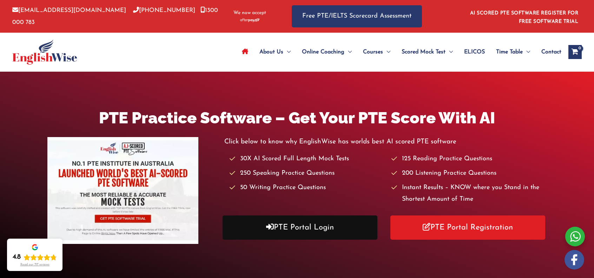
click at [345, 230] on link "PTE Portal Login" at bounding box center [300, 227] width 155 height 24
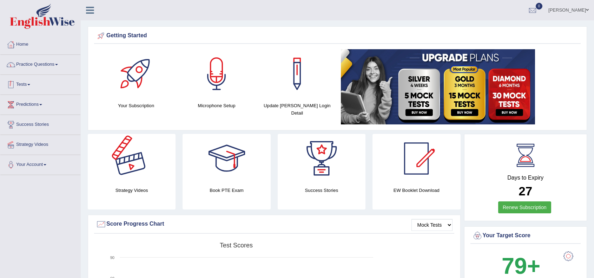
click at [51, 66] on link "Practice Questions" at bounding box center [40, 64] width 80 height 18
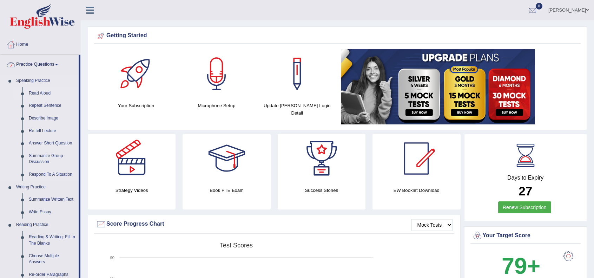
click at [40, 95] on link "Read Aloud" at bounding box center [52, 93] width 53 height 13
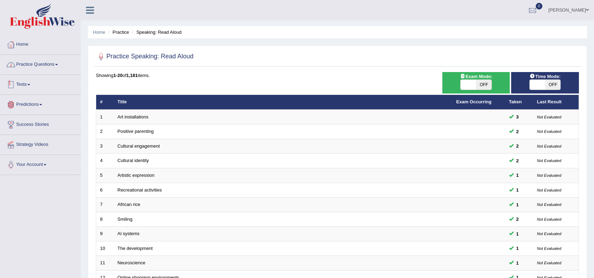
click at [12, 66] on div at bounding box center [11, 64] width 11 height 11
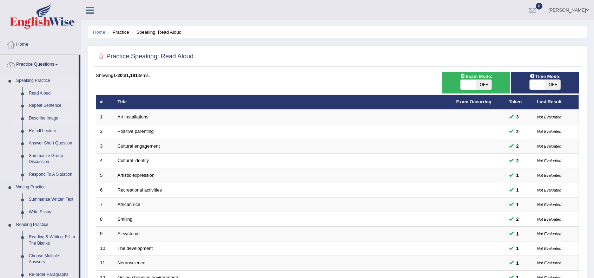
click at [32, 119] on link "Describe Image" at bounding box center [52, 118] width 53 height 13
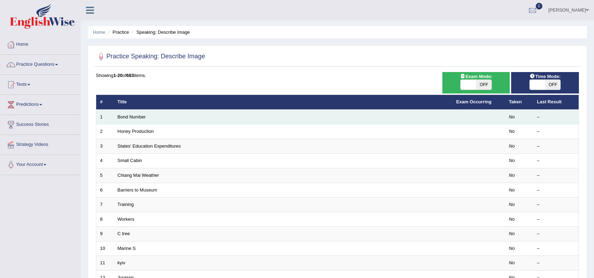
click at [141, 121] on td "Bond Number" at bounding box center [283, 117] width 339 height 15
click at [124, 117] on link "Bond Number" at bounding box center [132, 116] width 28 height 5
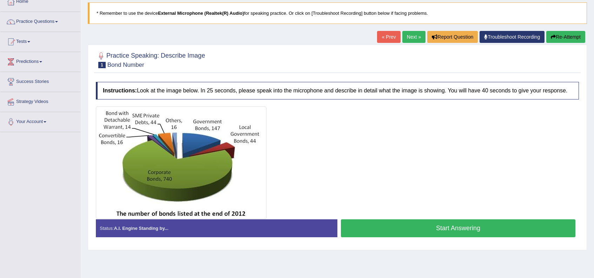
scroll to position [47, 0]
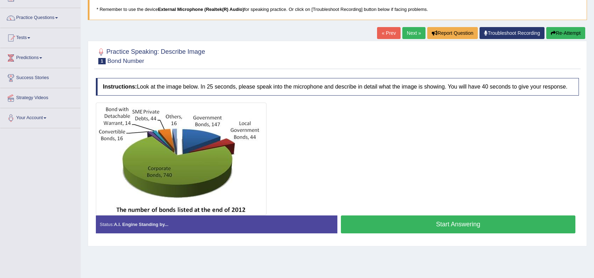
click at [442, 222] on button "Start Answering" at bounding box center [458, 224] width 235 height 18
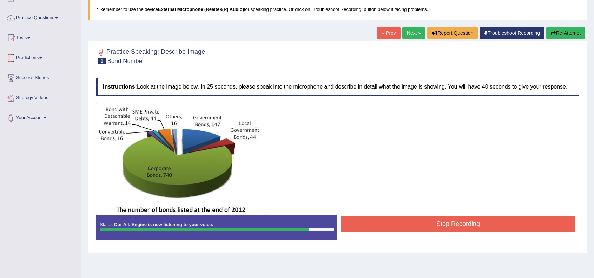
click at [443, 223] on button "Stop Recording" at bounding box center [458, 224] width 235 height 16
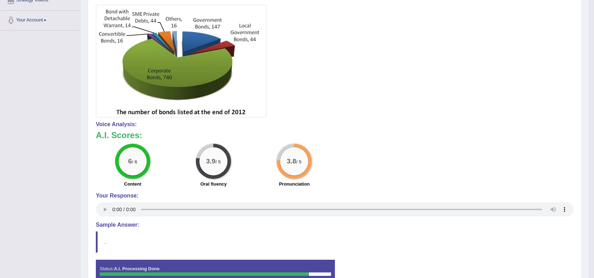
scroll to position [0, 0]
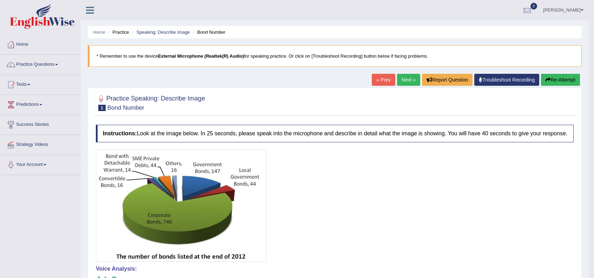
click at [404, 82] on link "Next »" at bounding box center [408, 80] width 23 height 12
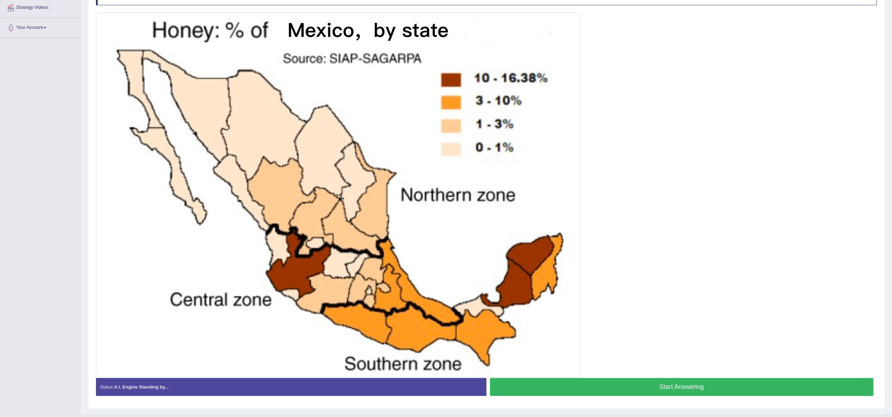
scroll to position [141, 0]
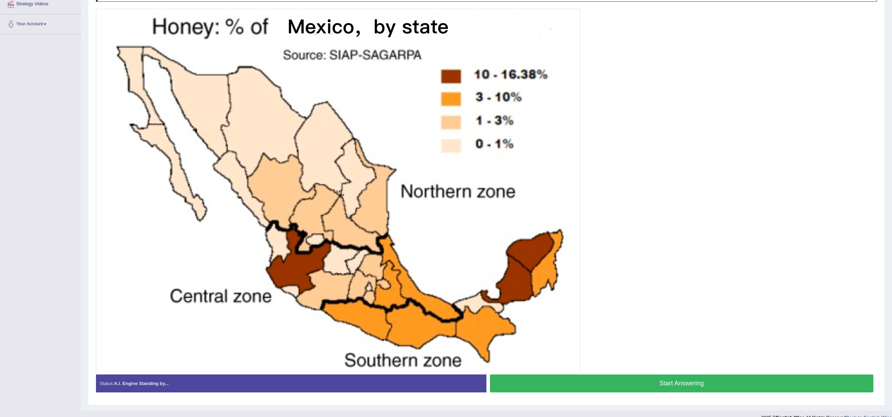
click at [594, 278] on button "Start Answering" at bounding box center [681, 384] width 383 height 18
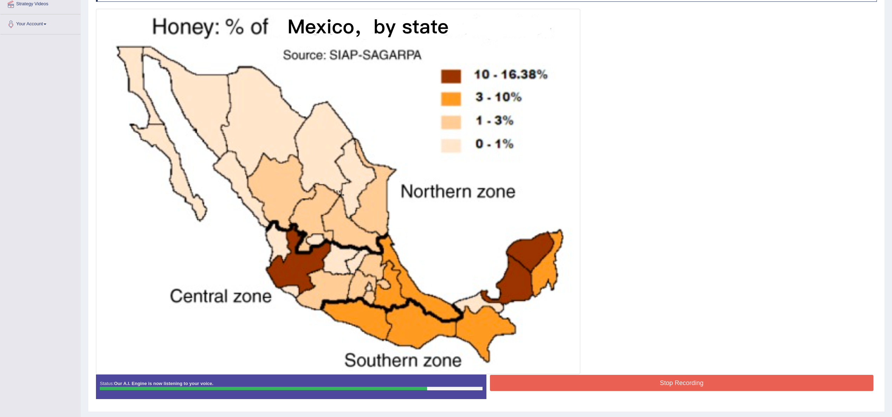
click at [594, 278] on button "Stop Recording" at bounding box center [681, 383] width 383 height 16
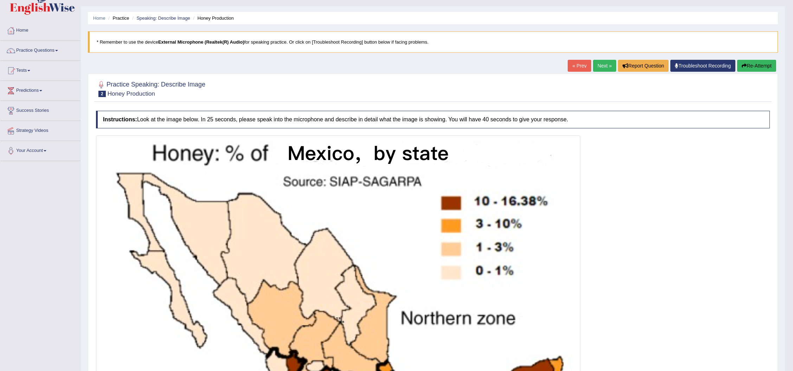
scroll to position [0, 0]
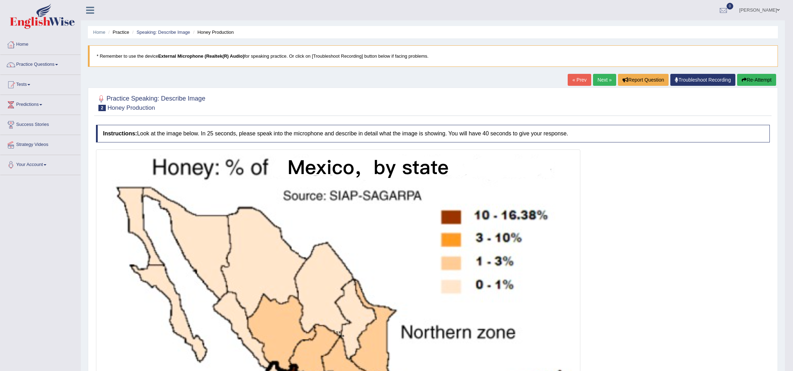
click at [594, 77] on link "Next »" at bounding box center [604, 80] width 23 height 12
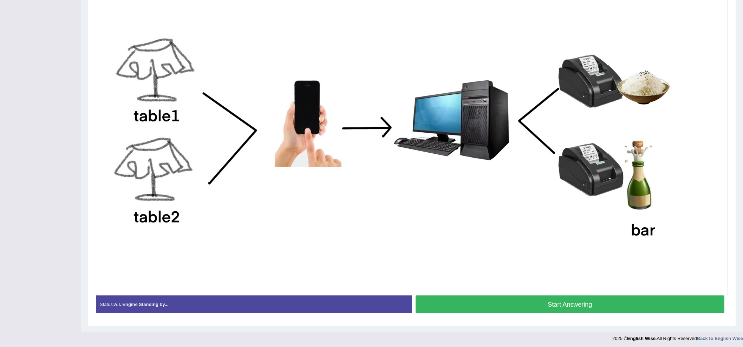
scroll to position [179, 0]
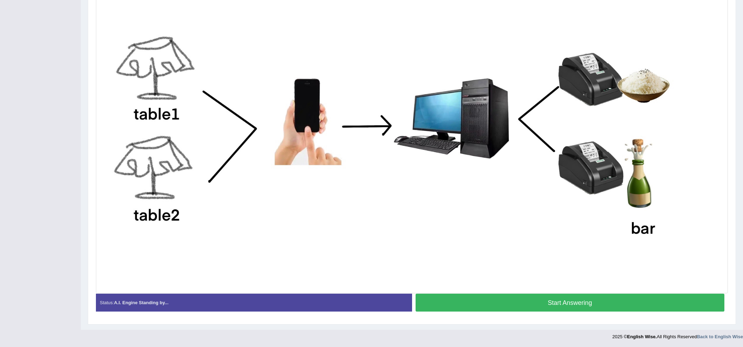
click at [573, 306] on button "Start Answering" at bounding box center [570, 303] width 309 height 18
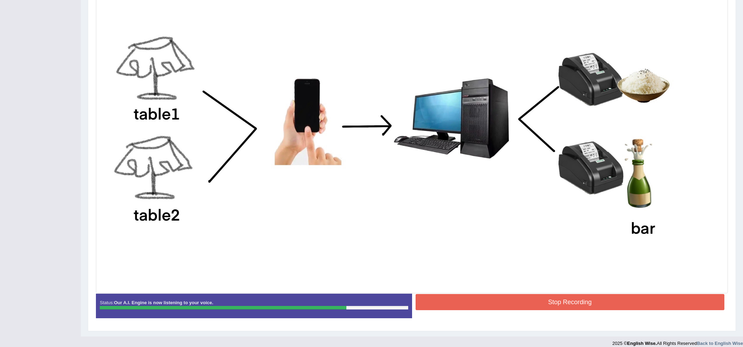
click at [573, 306] on button "Stop Recording" at bounding box center [570, 302] width 309 height 16
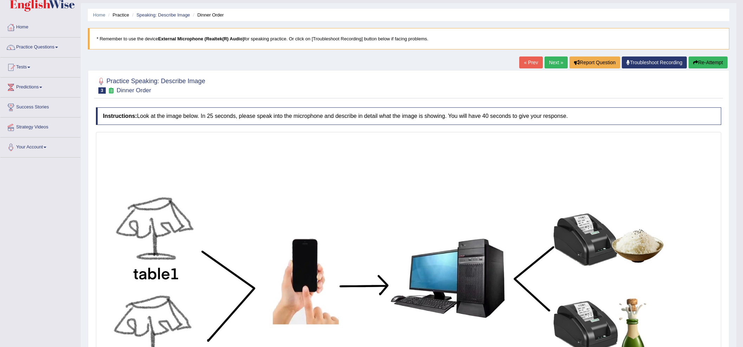
scroll to position [2, 0]
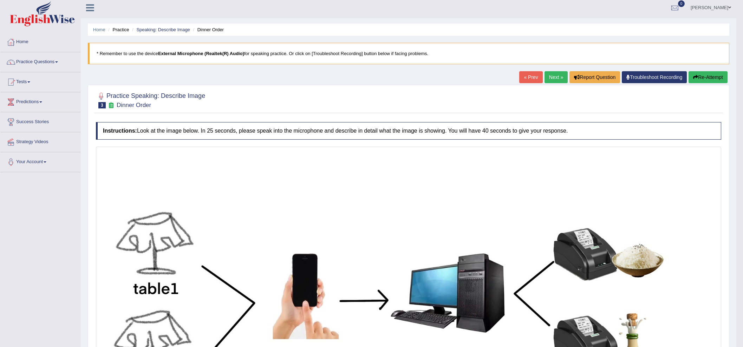
click at [554, 76] on link "Next »" at bounding box center [556, 77] width 23 height 12
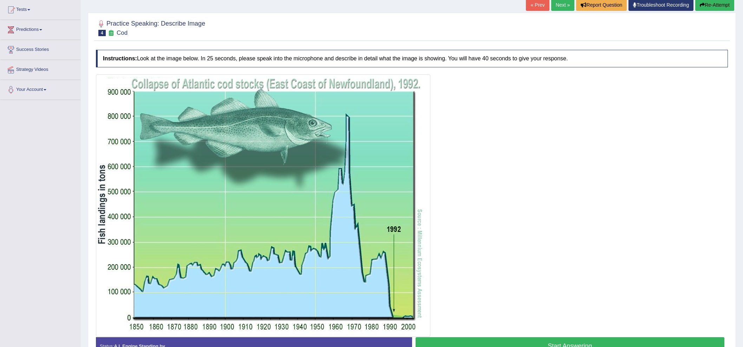
scroll to position [87, 0]
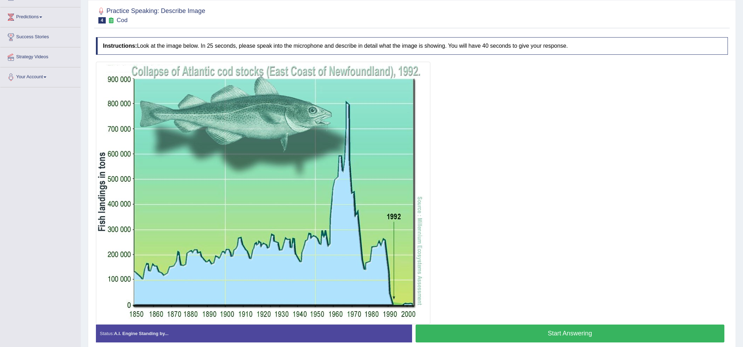
click at [586, 334] on button "Start Answering" at bounding box center [570, 334] width 309 height 18
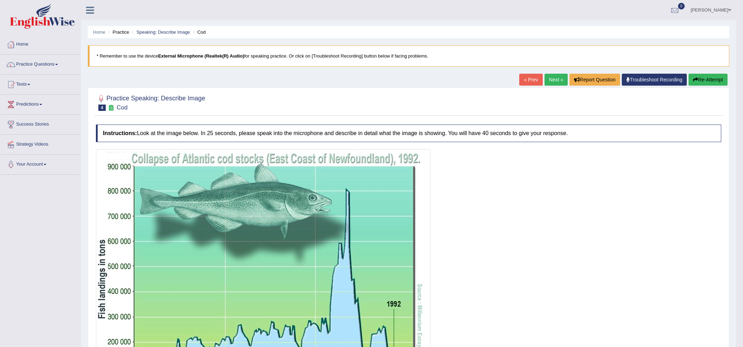
scroll to position [0, 0]
click at [552, 80] on link "Next »" at bounding box center [556, 80] width 23 height 12
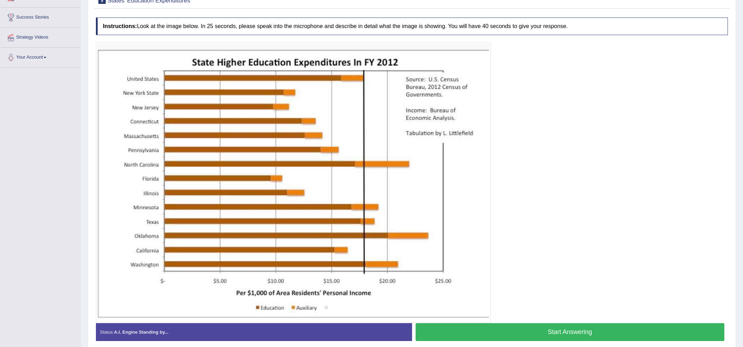
scroll to position [117, 0]
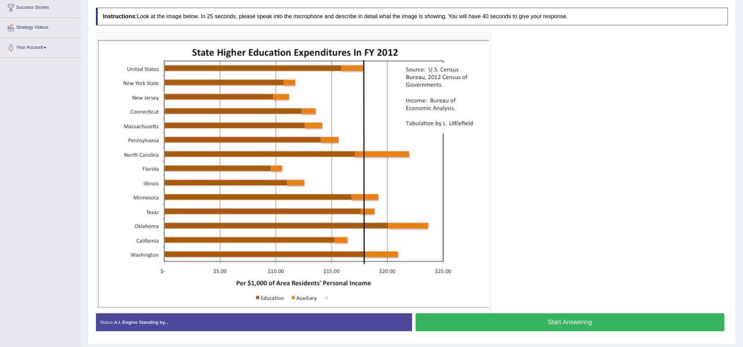
click at [543, 328] on button "Start Answering" at bounding box center [570, 323] width 309 height 18
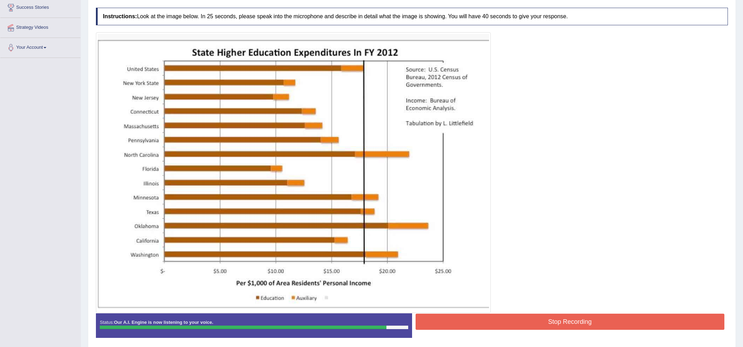
click at [550, 322] on button "Stop Recording" at bounding box center [570, 322] width 309 height 16
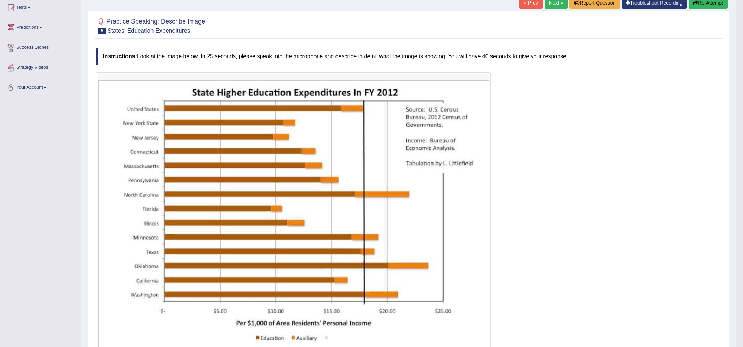
scroll to position [58, 0]
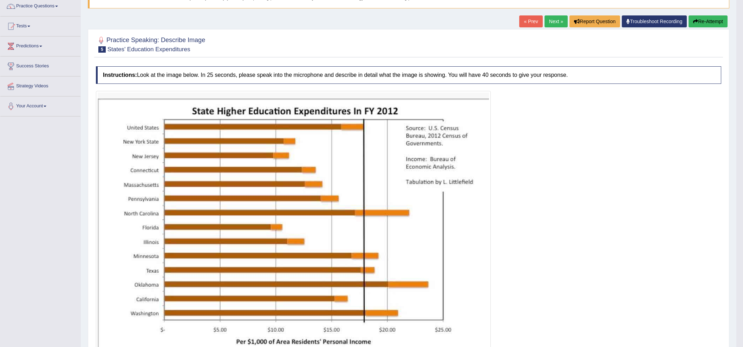
click at [554, 18] on link "Next »" at bounding box center [556, 21] width 23 height 12
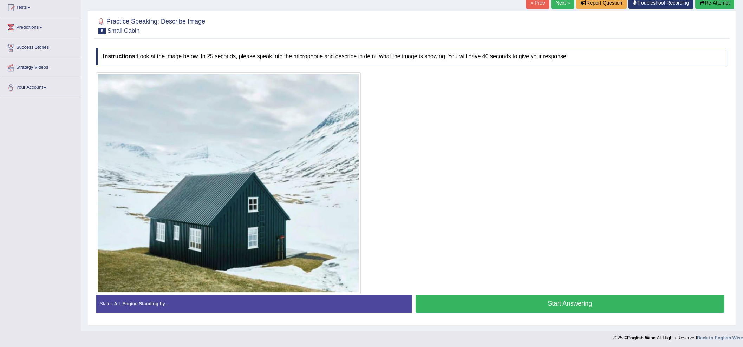
scroll to position [78, 0]
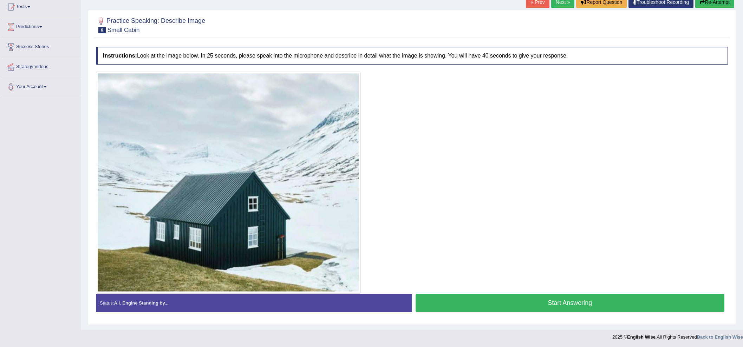
click at [620, 299] on button "Start Answering" at bounding box center [570, 303] width 309 height 18
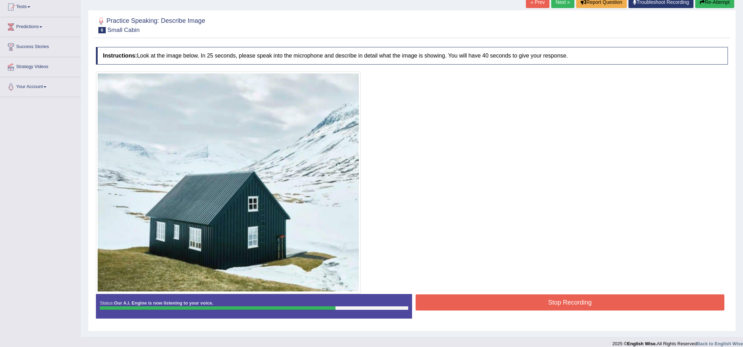
click at [587, 301] on button "Stop Recording" at bounding box center [570, 303] width 309 height 16
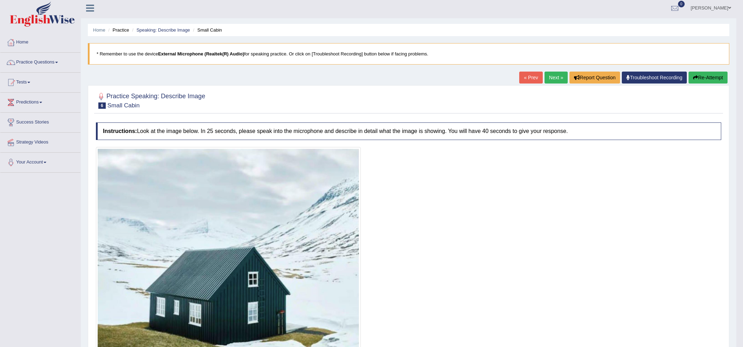
scroll to position [0, 0]
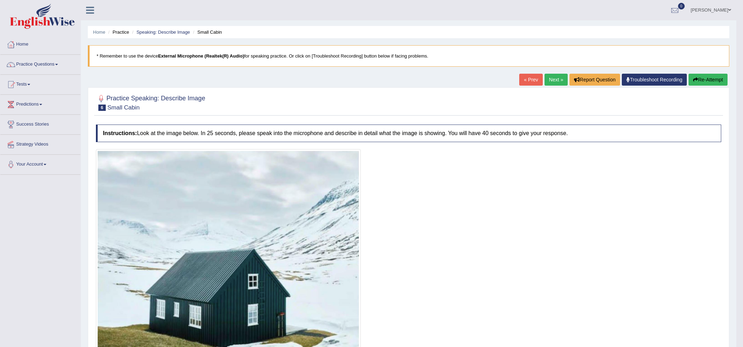
click at [551, 80] on link "Next »" at bounding box center [556, 80] width 23 height 12
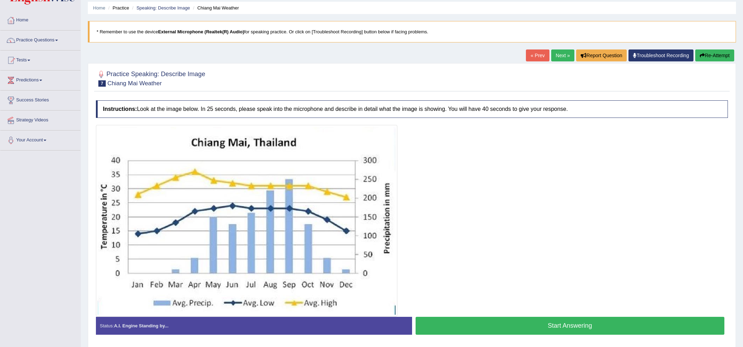
scroll to position [47, 0]
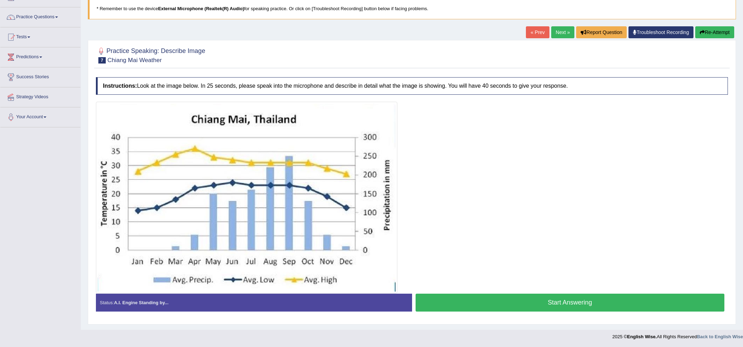
click at [528, 299] on button "Start Answering" at bounding box center [570, 303] width 309 height 18
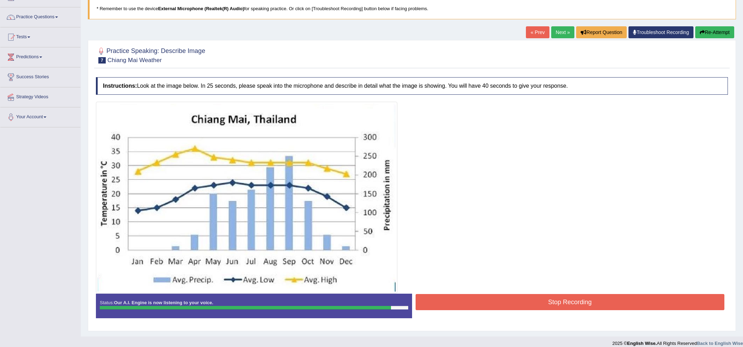
click at [559, 299] on button "Stop Recording" at bounding box center [570, 302] width 309 height 16
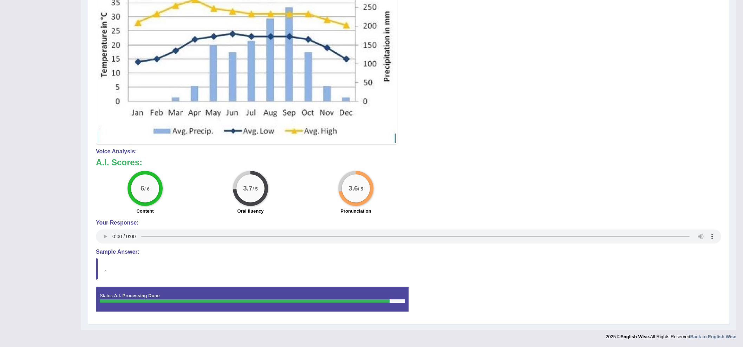
scroll to position [0, 0]
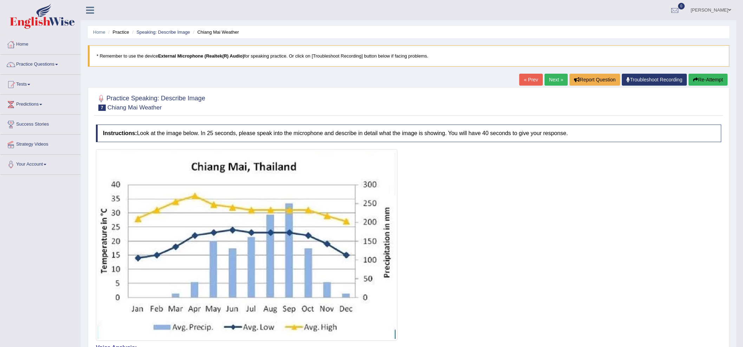
click at [547, 78] on link "Next »" at bounding box center [556, 80] width 23 height 12
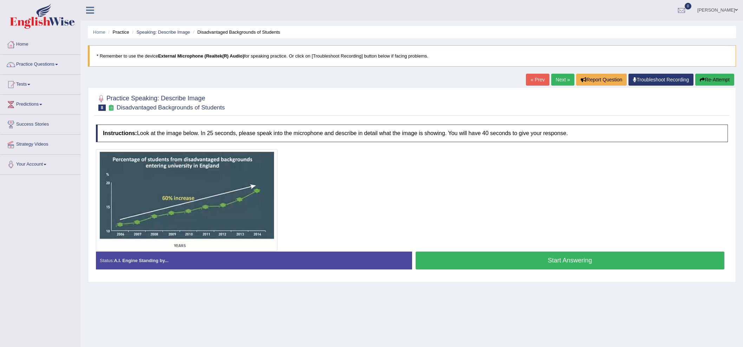
click at [519, 257] on button "Start Answering" at bounding box center [570, 261] width 309 height 18
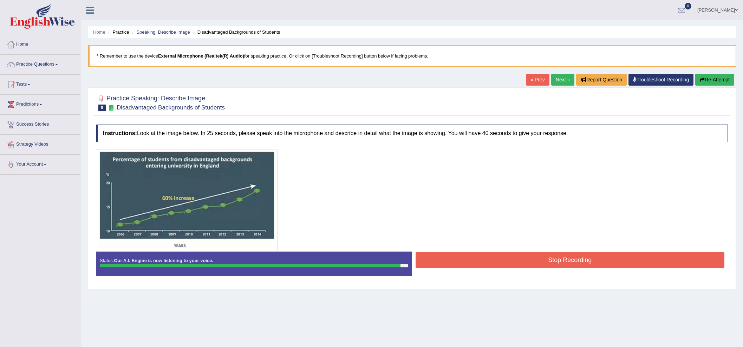
click at [532, 260] on button "Stop Recording" at bounding box center [570, 260] width 309 height 16
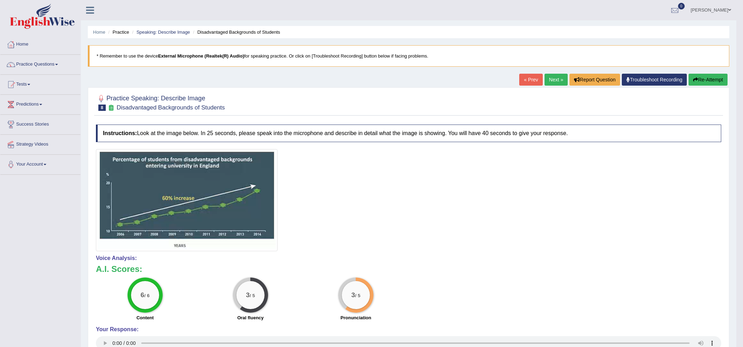
click at [552, 84] on link "Next »" at bounding box center [556, 80] width 23 height 12
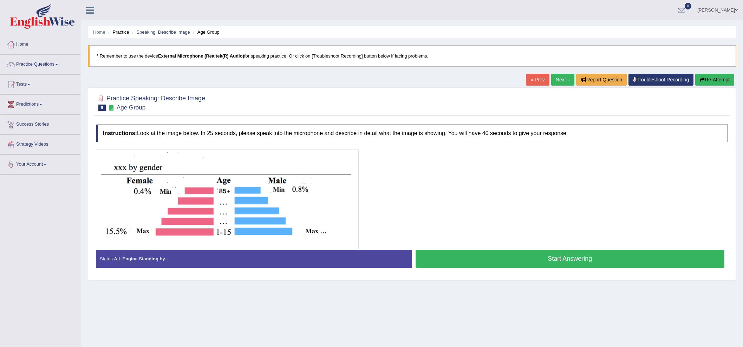
click at [576, 262] on button "Start Answering" at bounding box center [570, 259] width 309 height 18
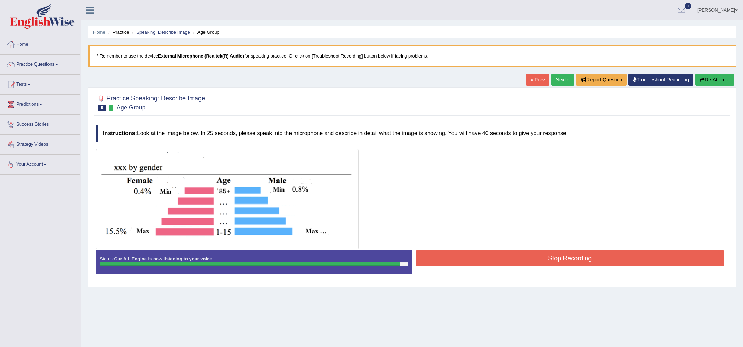
click at [567, 255] on button "Stop Recording" at bounding box center [570, 259] width 309 height 16
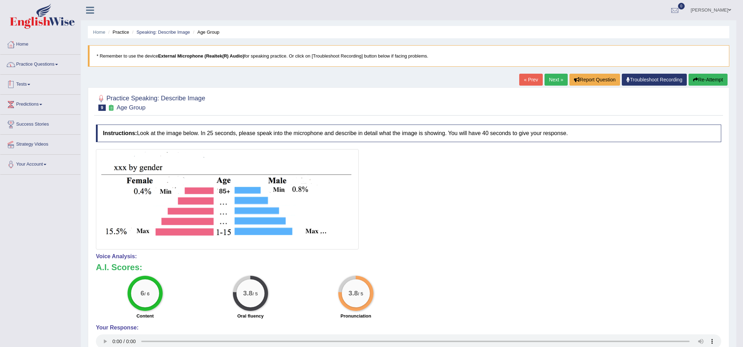
click at [40, 61] on link "Practice Questions" at bounding box center [40, 64] width 80 height 18
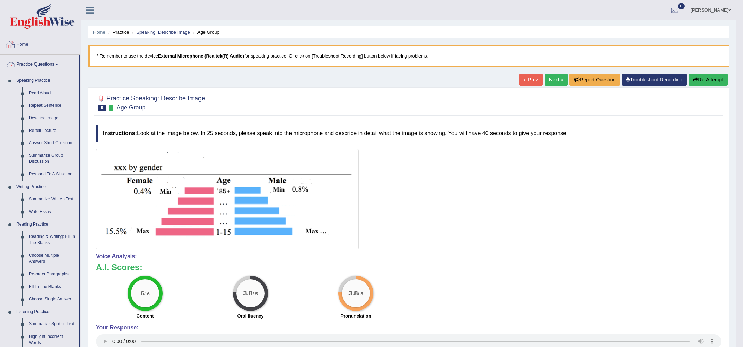
click at [21, 48] on link "Home" at bounding box center [40, 44] width 80 height 18
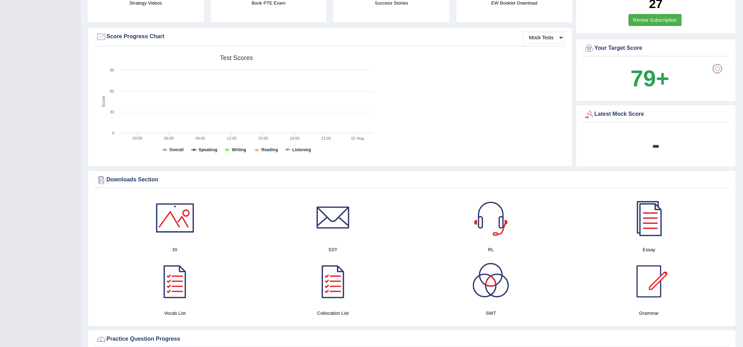
scroll to position [234, 0]
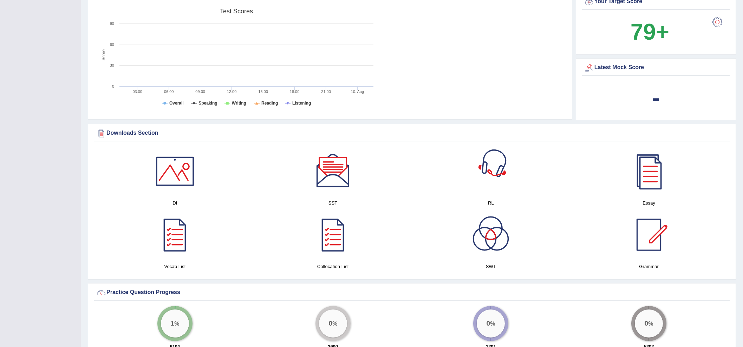
click at [665, 97] on div "-" at bounding box center [656, 98] width 144 height 34
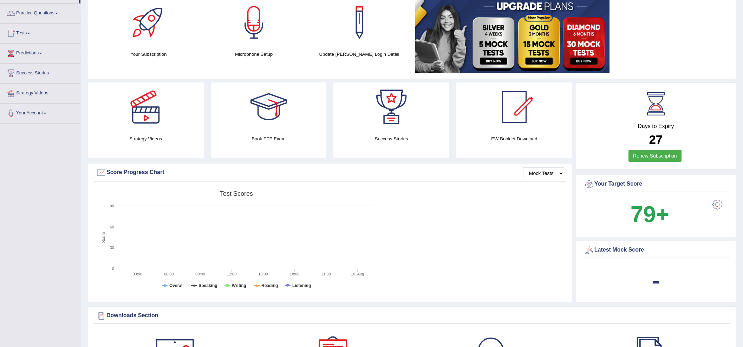
scroll to position [0, 0]
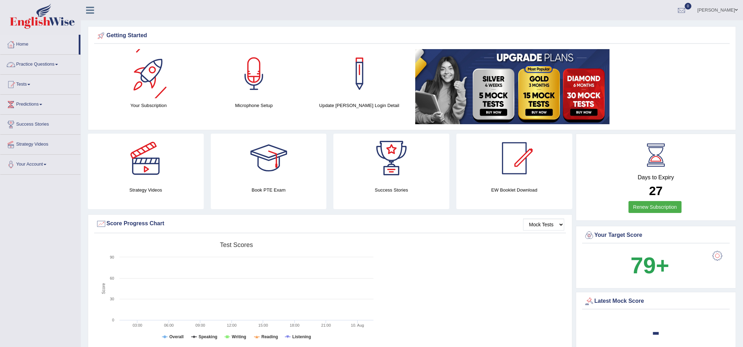
click at [46, 62] on link "Practice Questions" at bounding box center [40, 64] width 80 height 18
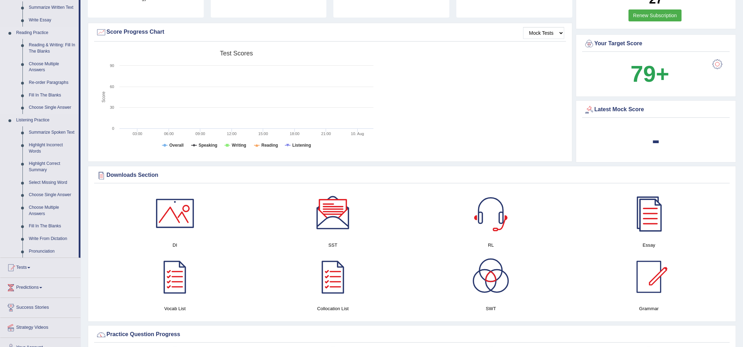
scroll to position [205, 0]
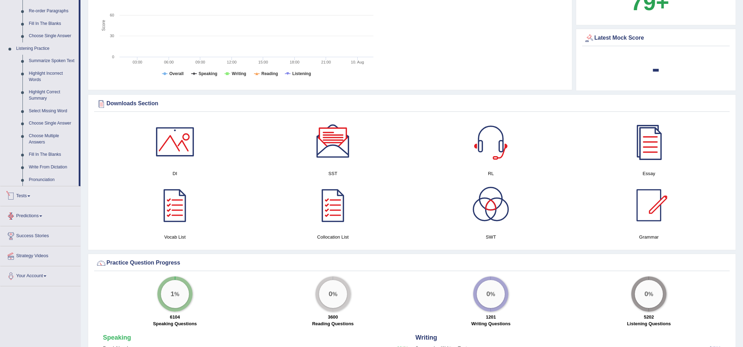
click at [43, 219] on link "Predictions" at bounding box center [40, 216] width 80 height 18
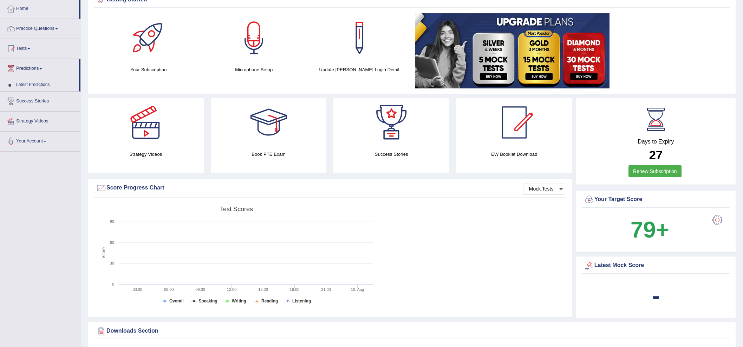
scroll to position [0, 0]
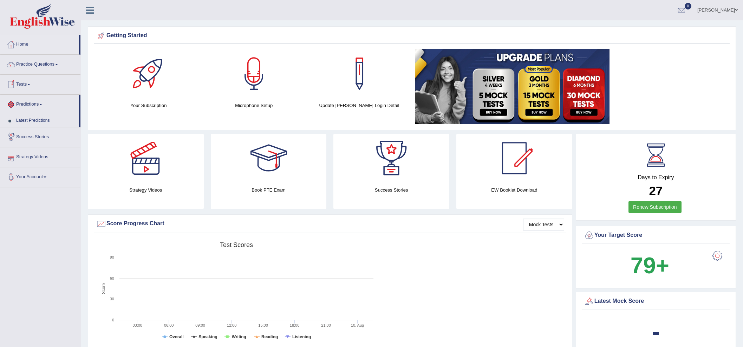
click at [23, 85] on link "Tests" at bounding box center [40, 84] width 80 height 18
click at [41, 99] on link "Take Practice Sectional Test" at bounding box center [46, 101] width 66 height 13
click at [264, 81] on div at bounding box center [253, 73] width 49 height 49
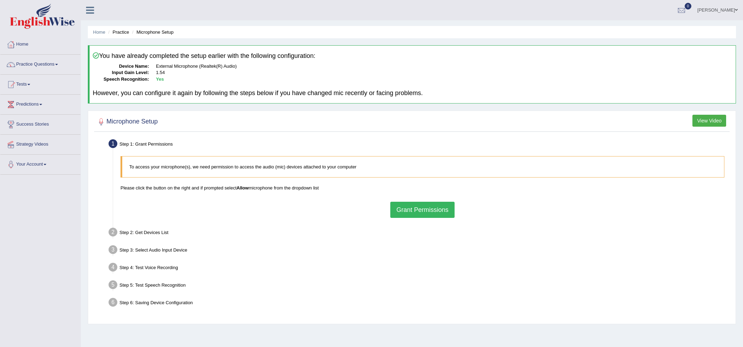
click at [399, 206] on button "Grant Permissions" at bounding box center [422, 210] width 64 height 16
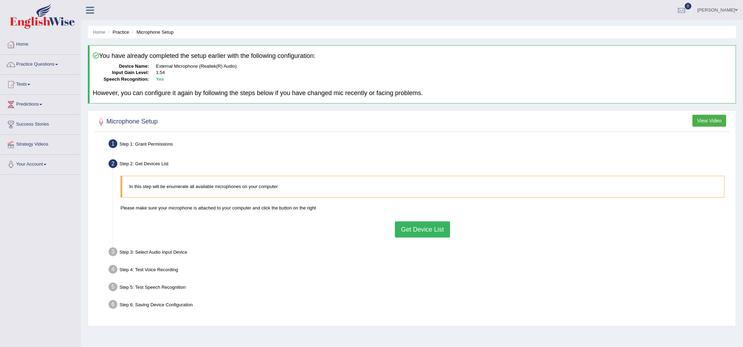
click at [444, 231] on button "Get Device List" at bounding box center [422, 230] width 55 height 16
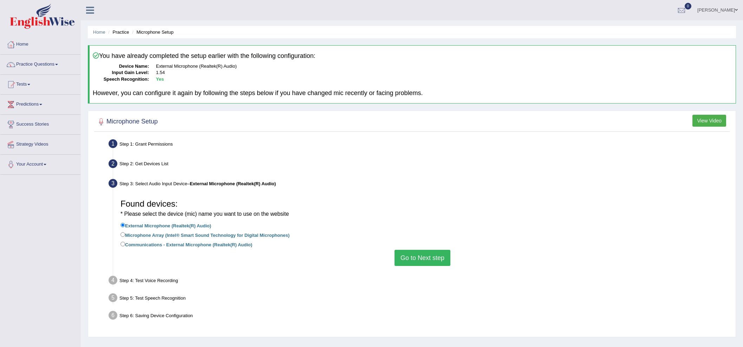
click at [440, 259] on button "Go to Next step" at bounding box center [423, 258] width 56 height 16
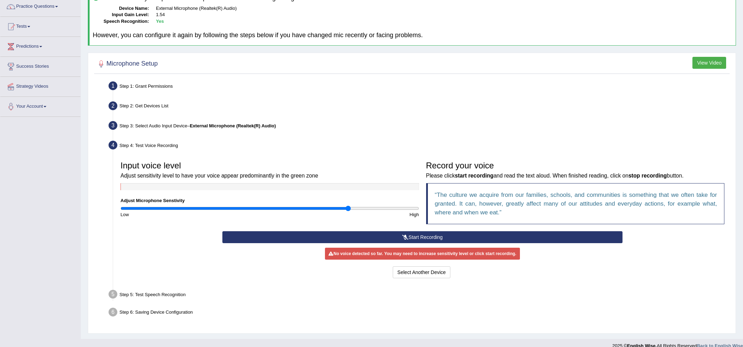
scroll to position [58, 0]
click at [435, 238] on button "Start Recording" at bounding box center [422, 237] width 400 height 12
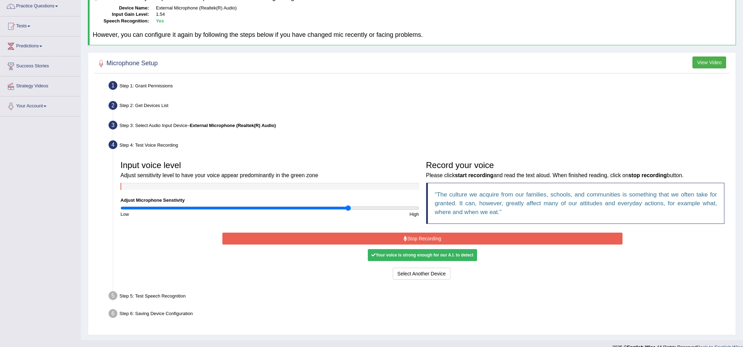
click at [443, 240] on button "Stop Recording" at bounding box center [422, 239] width 400 height 12
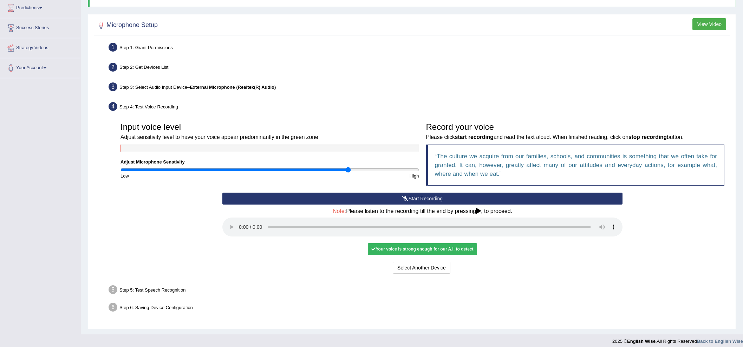
scroll to position [101, 0]
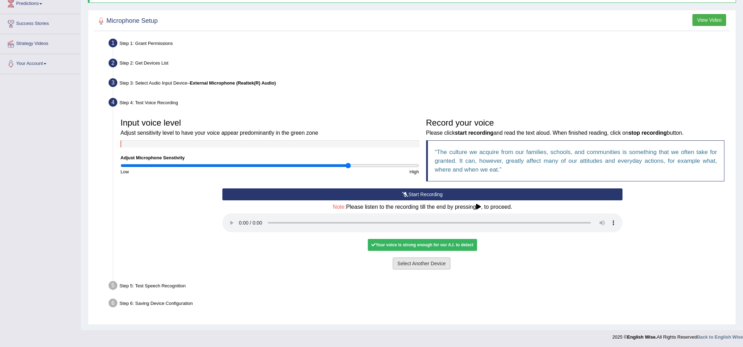
click at [418, 266] on button "Select Another Device" at bounding box center [422, 264] width 58 height 12
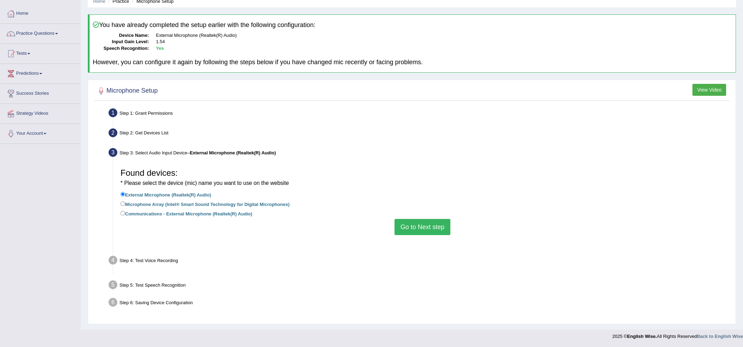
scroll to position [21, 0]
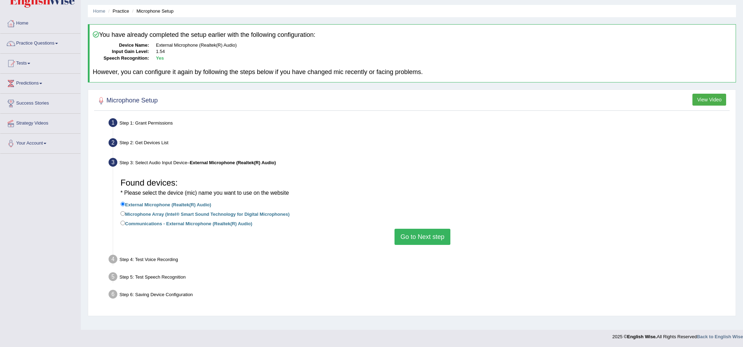
click at [418, 238] on button "Go to Next step" at bounding box center [423, 237] width 56 height 16
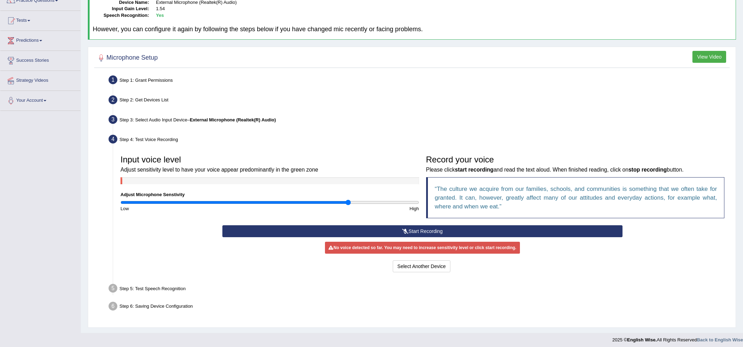
scroll to position [67, 0]
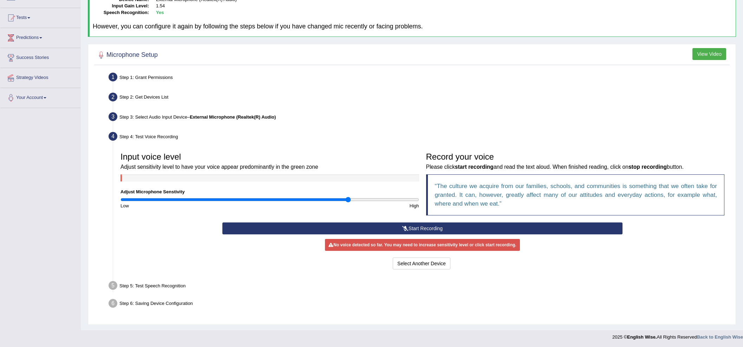
drag, startPoint x: 534, startPoint y: 266, endPoint x: 531, endPoint y: 264, distance: 3.8
click at [535, 267] on div "Select Another Device Voice is ok. Go to Next step" at bounding box center [422, 265] width 400 height 14
click at [163, 287] on div "Step 5: Test Speech Recognition" at bounding box center [418, 286] width 627 height 15
click at [702, 54] on button "View Video" at bounding box center [710, 54] width 34 height 12
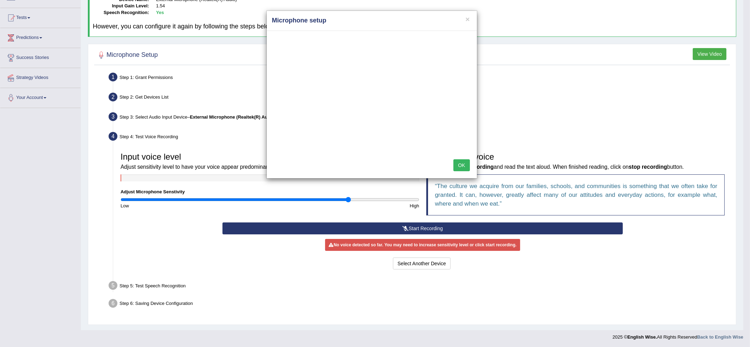
drag, startPoint x: 468, startPoint y: 166, endPoint x: 465, endPoint y: 162, distance: 4.6
click at [467, 166] on button "OK" at bounding box center [461, 166] width 16 height 12
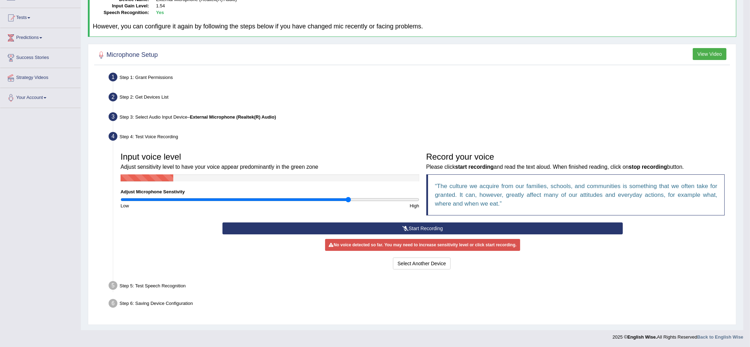
click at [549, 104] on div "Step 2: Get Devices List" at bounding box center [418, 98] width 627 height 15
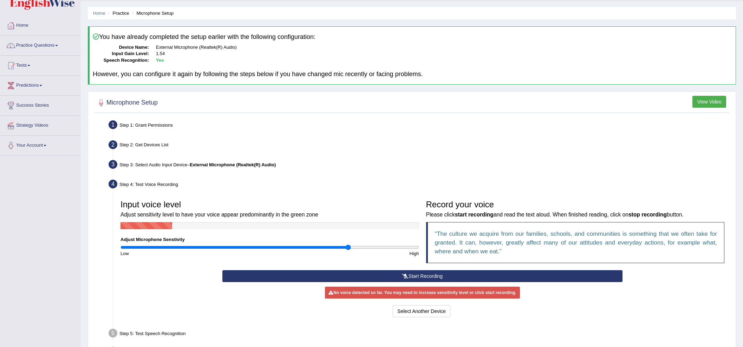
scroll to position [0, 0]
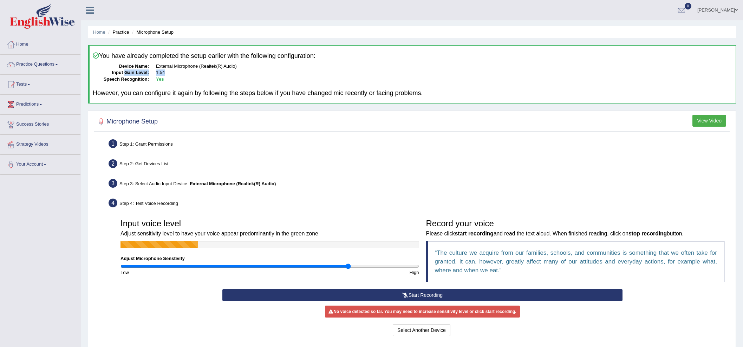
drag, startPoint x: 141, startPoint y: 73, endPoint x: 174, endPoint y: 72, distance: 33.7
click at [174, 72] on dl "Device Name: External Microphone (Realtek(R) Audio) Input Gain Level: 1.54 Spee…" at bounding box center [413, 73] width 640 height 20
click at [201, 139] on div "Step 1: Grant Permissions" at bounding box center [418, 144] width 627 height 15
click at [42, 65] on link "Practice Questions" at bounding box center [40, 64] width 80 height 18
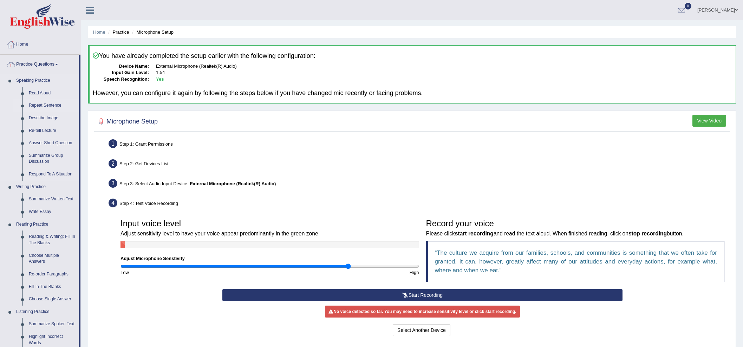
click at [42, 103] on link "Repeat Sentence" at bounding box center [52, 105] width 53 height 13
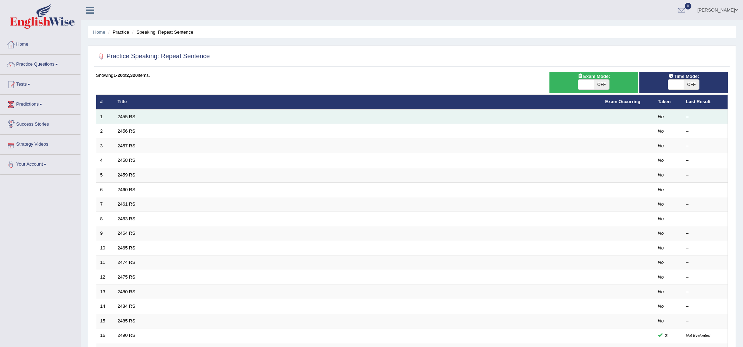
click at [564, 121] on td "2455 RS" at bounding box center [358, 117] width 488 height 15
click at [130, 117] on link "2455 RS" at bounding box center [127, 116] width 18 height 5
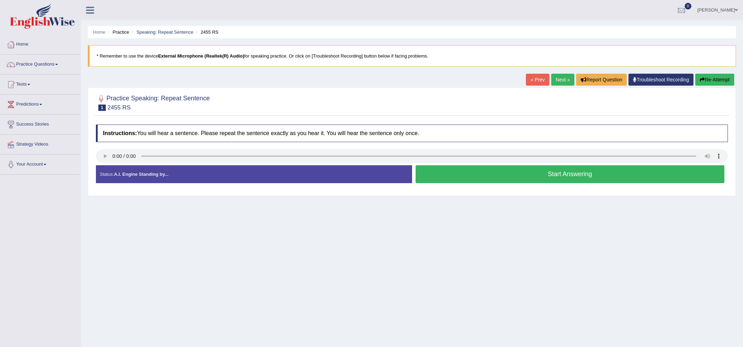
click at [514, 172] on button "Start Answering" at bounding box center [570, 174] width 309 height 18
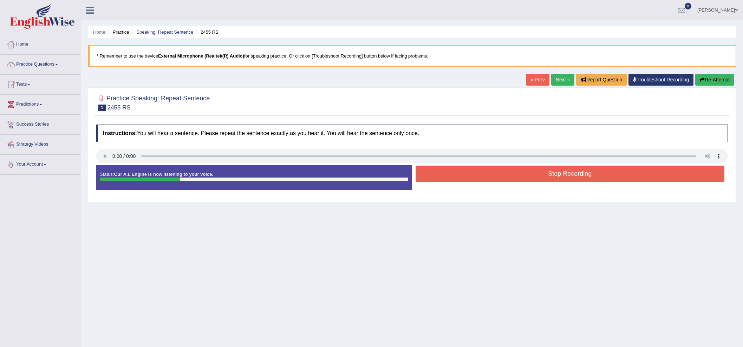
click at [511, 171] on button "Stop Recording" at bounding box center [570, 174] width 309 height 16
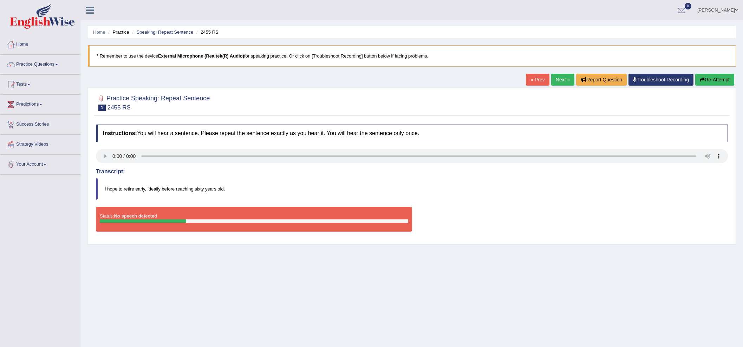
click at [722, 76] on button "Re-Attempt" at bounding box center [714, 80] width 39 height 12
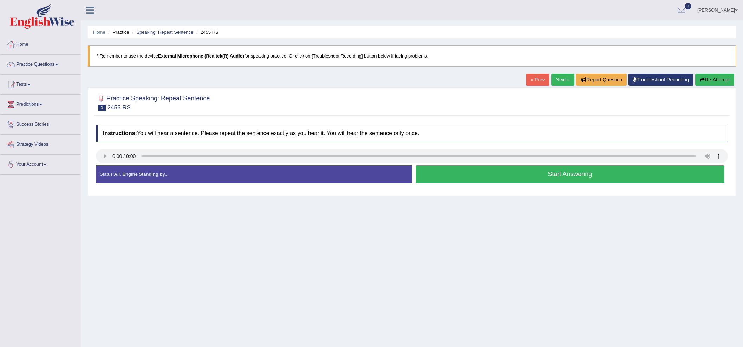
click at [490, 177] on button "Start Answering" at bounding box center [570, 174] width 309 height 18
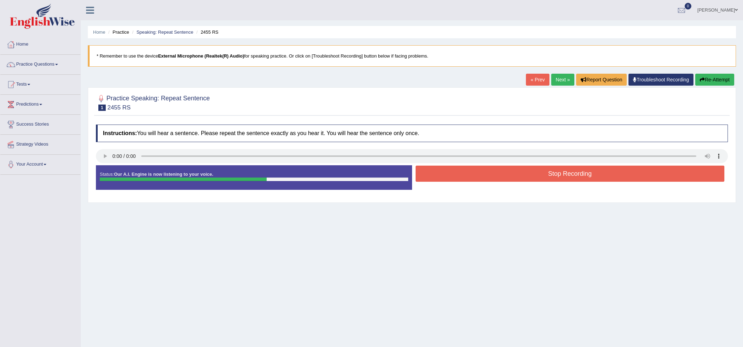
click at [490, 177] on button "Stop Recording" at bounding box center [570, 174] width 309 height 16
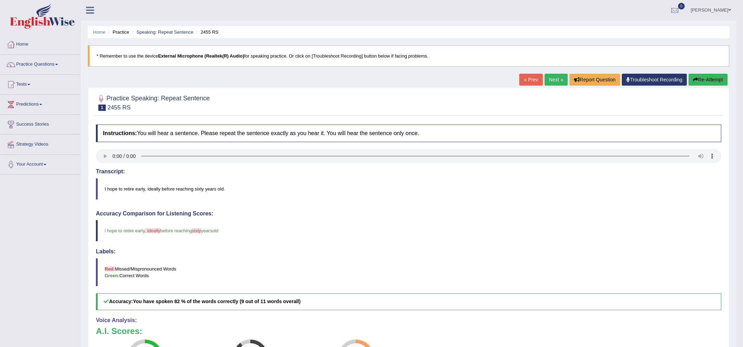
click at [553, 78] on link "Next »" at bounding box center [556, 80] width 23 height 12
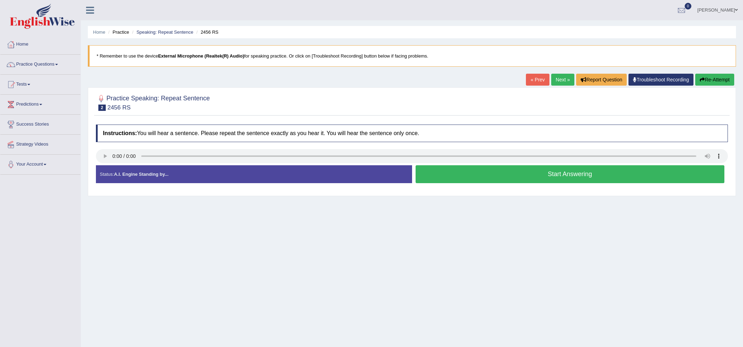
click at [485, 170] on button "Start Answering" at bounding box center [570, 174] width 309 height 18
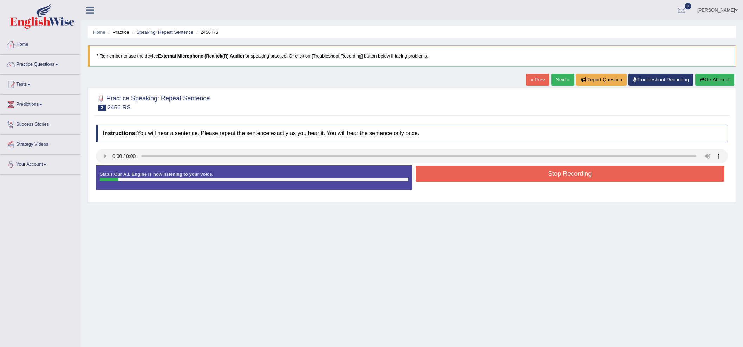
click at [486, 171] on button "Stop Recording" at bounding box center [570, 174] width 309 height 16
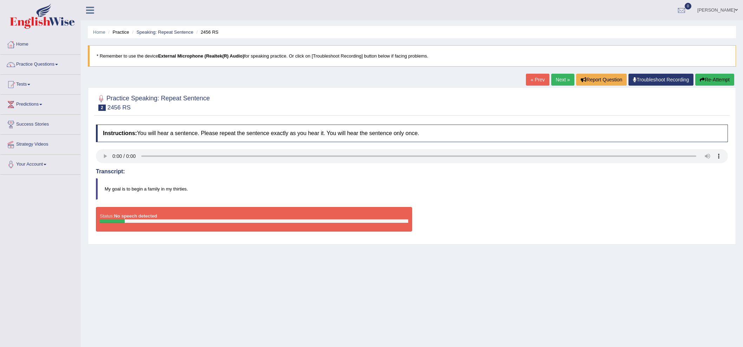
click at [718, 80] on button "Re-Attempt" at bounding box center [714, 80] width 39 height 12
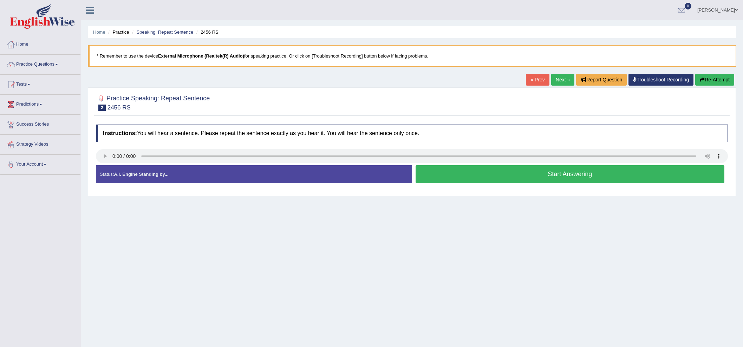
click at [473, 170] on button "Start Answering" at bounding box center [570, 174] width 309 height 18
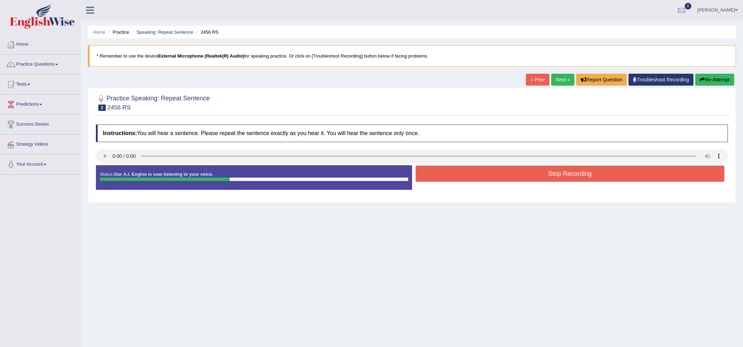
click at [473, 170] on button "Stop Recording" at bounding box center [570, 174] width 309 height 16
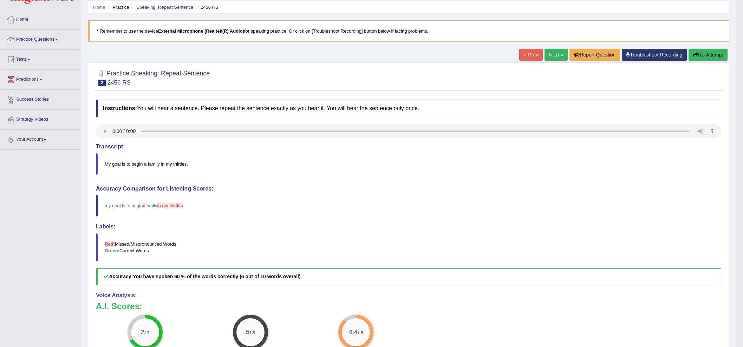
scroll to position [10, 0]
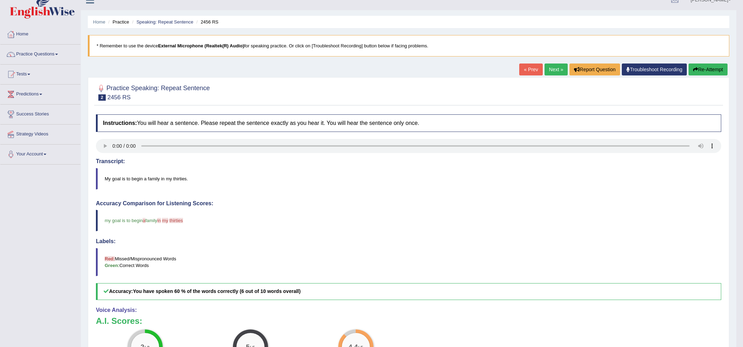
click at [552, 66] on link "Next »" at bounding box center [556, 70] width 23 height 12
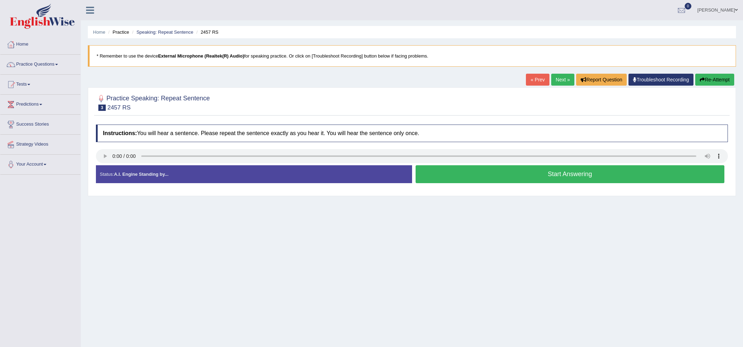
click at [506, 169] on button "Start Answering" at bounding box center [570, 174] width 309 height 18
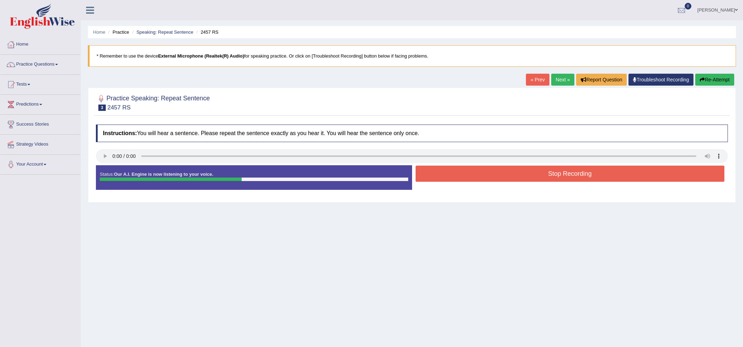
click at [507, 169] on button "Stop Recording" at bounding box center [570, 174] width 309 height 16
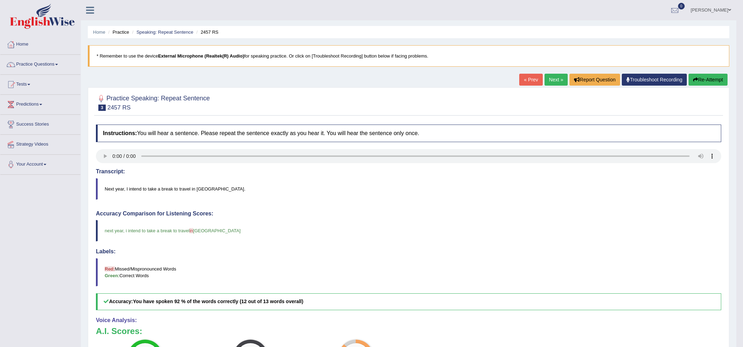
click at [557, 79] on link "Next »" at bounding box center [556, 80] width 23 height 12
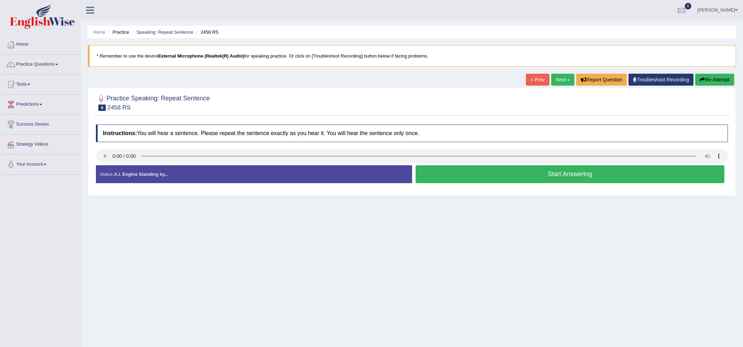
click at [564, 182] on button "Start Answering" at bounding box center [570, 174] width 309 height 18
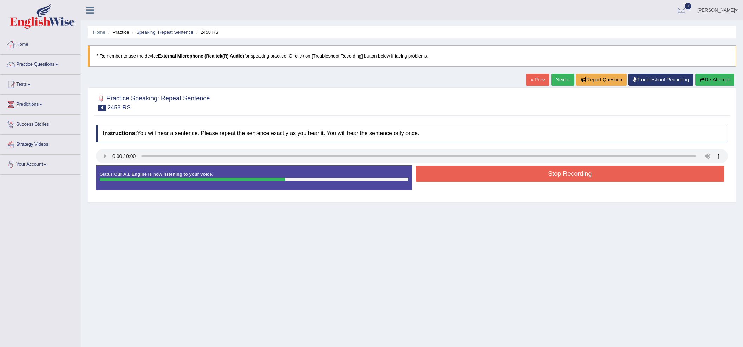
click at [571, 175] on button "Stop Recording" at bounding box center [570, 174] width 309 height 16
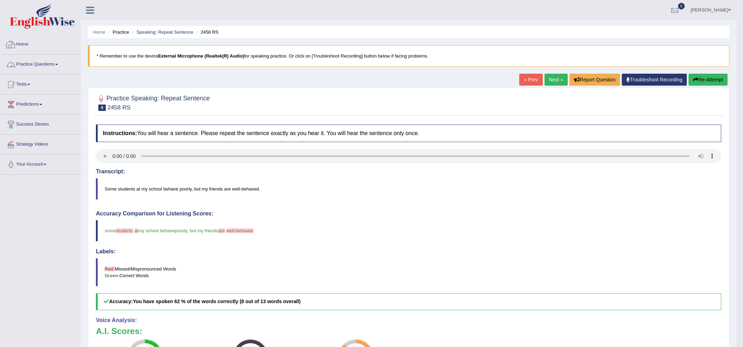
click at [26, 44] on link "Home" at bounding box center [40, 44] width 80 height 18
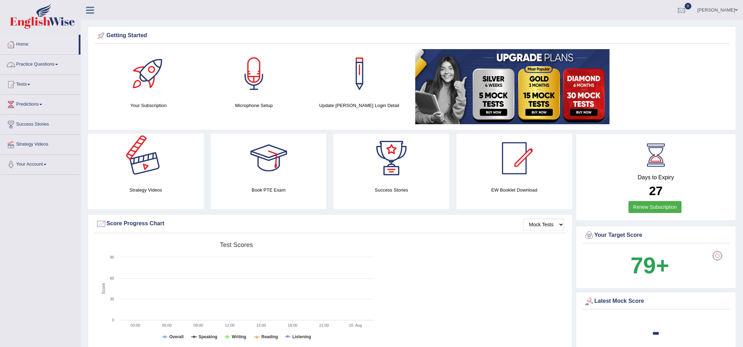
click at [42, 63] on link "Practice Questions" at bounding box center [40, 64] width 80 height 18
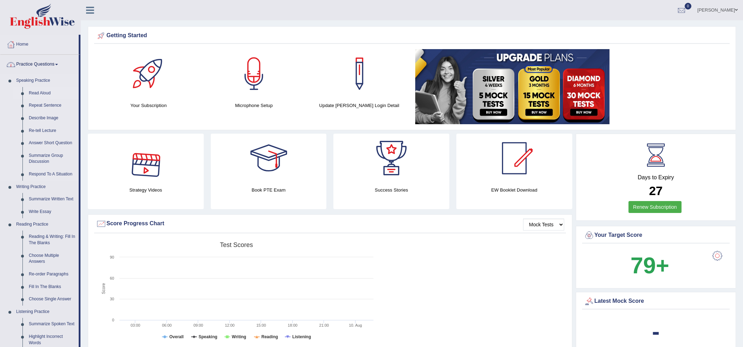
click at [35, 91] on link "Read Aloud" at bounding box center [52, 93] width 53 height 13
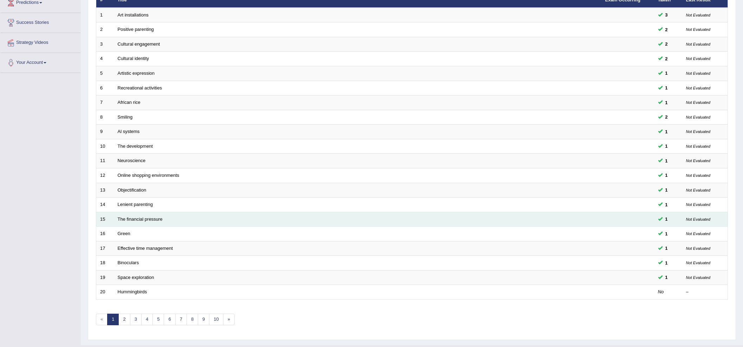
scroll to position [116, 0]
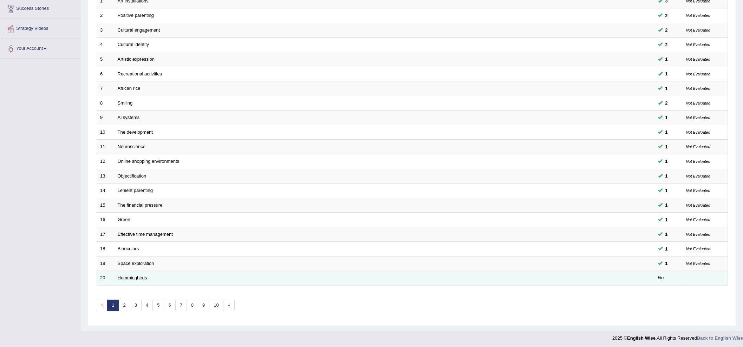
click at [130, 277] on link "Hummingbirds" at bounding box center [133, 277] width 30 height 5
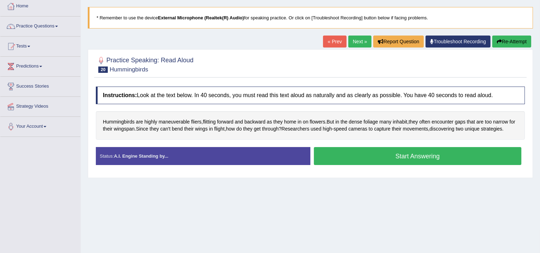
scroll to position [43, 0]
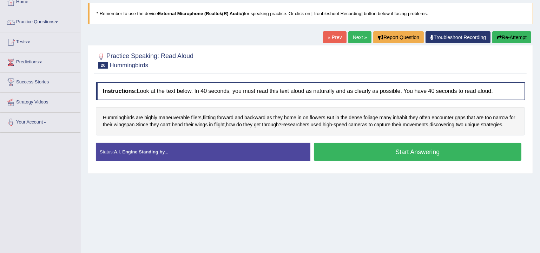
click at [398, 156] on button "Start Answering" at bounding box center [418, 152] width 208 height 18
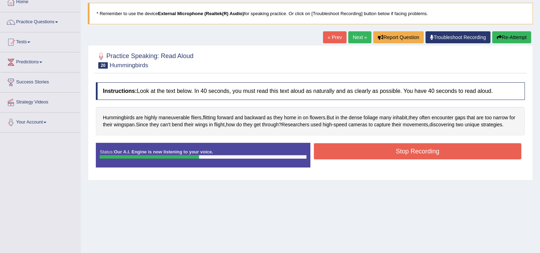
click at [404, 150] on button "Stop Recording" at bounding box center [418, 151] width 208 height 16
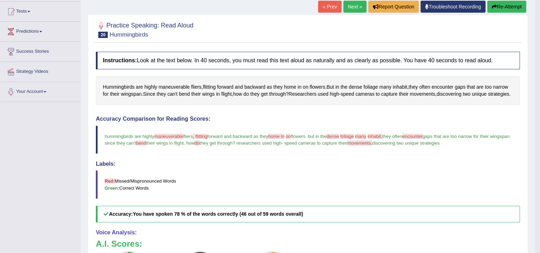
scroll to position [0, 0]
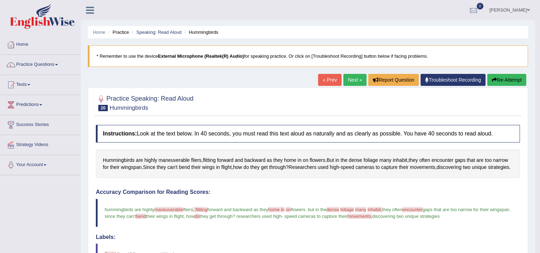
click at [348, 81] on link "Next »" at bounding box center [355, 80] width 23 height 12
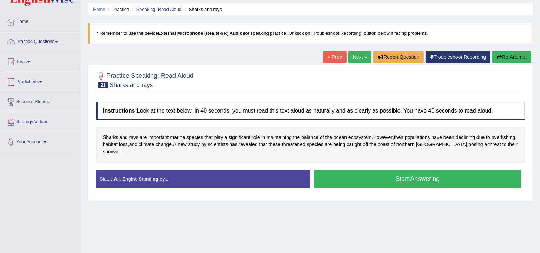
scroll to position [43, 0]
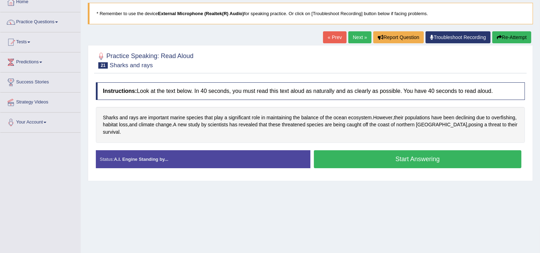
click at [358, 155] on button "Start Answering" at bounding box center [418, 159] width 208 height 18
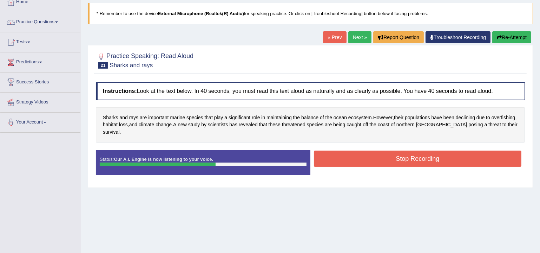
click at [393, 155] on button "Stop Recording" at bounding box center [418, 158] width 208 height 16
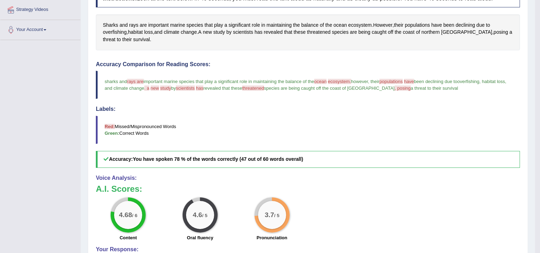
scroll to position [42, 0]
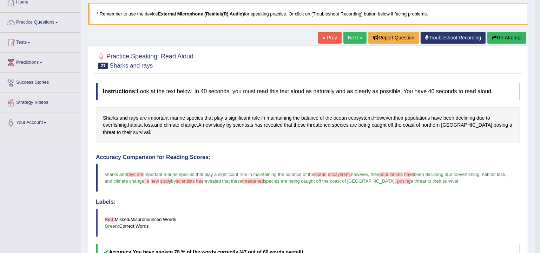
click at [352, 39] on link "Next »" at bounding box center [355, 38] width 23 height 12
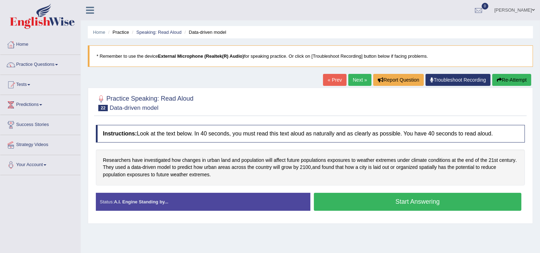
click at [330, 80] on link "« Prev" at bounding box center [334, 80] width 23 height 12
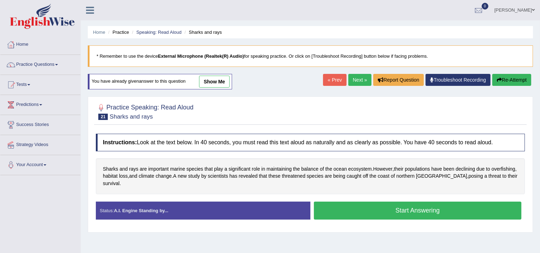
click at [518, 79] on button "Re-Attempt" at bounding box center [512, 80] width 39 height 12
click at [355, 201] on button "Start Answering" at bounding box center [418, 210] width 208 height 18
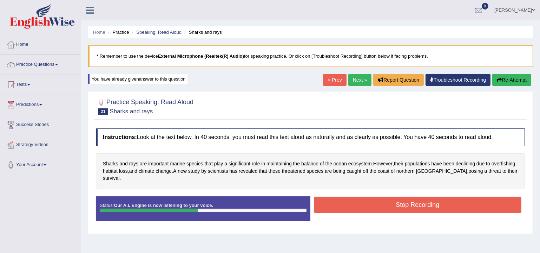
click at [417, 196] on button "Stop Recording" at bounding box center [418, 204] width 208 height 16
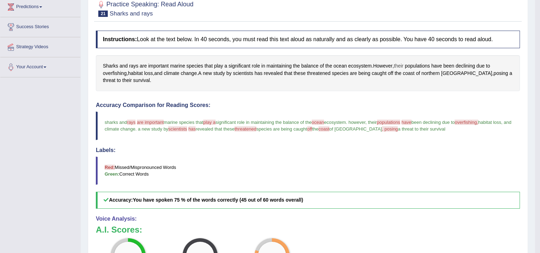
scroll to position [24, 0]
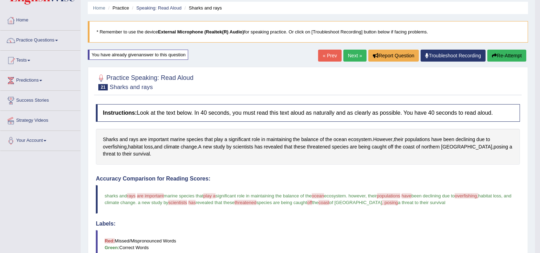
click at [358, 54] on link "Next »" at bounding box center [355, 56] width 23 height 12
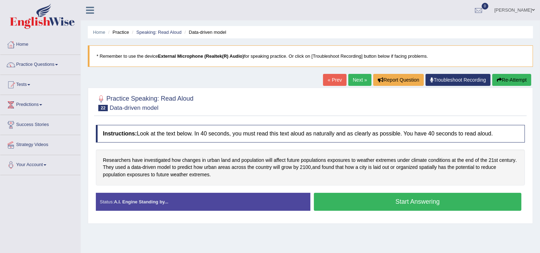
click at [385, 201] on button "Start Answering" at bounding box center [418, 202] width 208 height 18
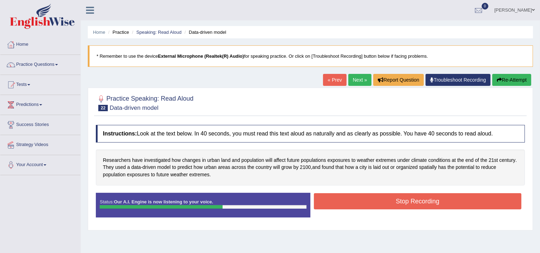
click at [383, 203] on button "Stop Recording" at bounding box center [418, 201] width 208 height 16
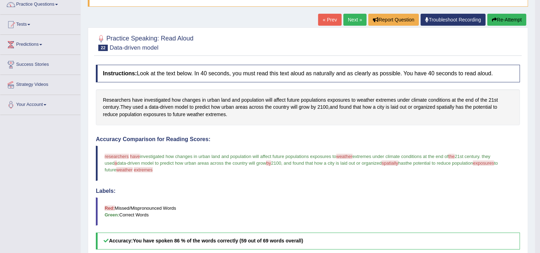
scroll to position [49, 0]
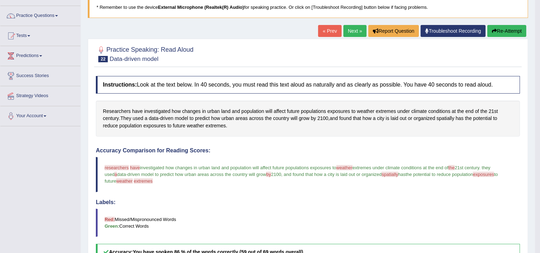
click at [498, 31] on button "Re-Attempt" at bounding box center [507, 31] width 39 height 12
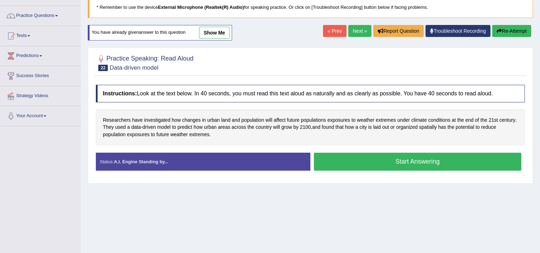
click at [377, 162] on button "Start Answering" at bounding box center [418, 161] width 208 height 18
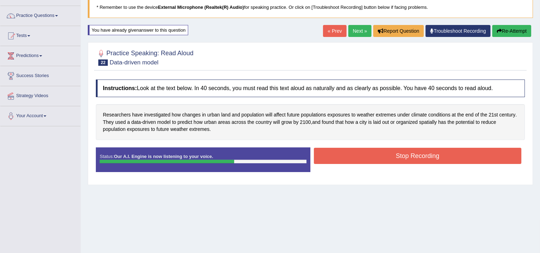
click at [377, 157] on button "Stop Recording" at bounding box center [418, 156] width 208 height 16
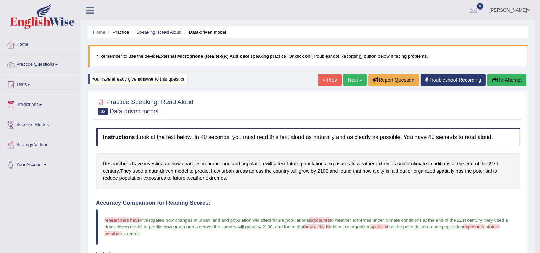
click at [355, 80] on link "Next »" at bounding box center [355, 80] width 23 height 12
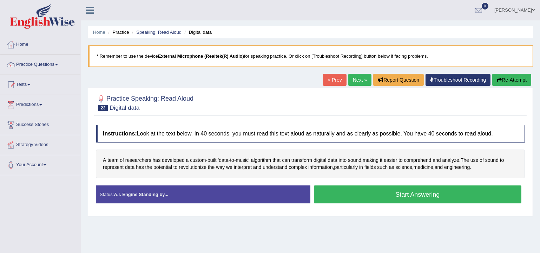
click at [360, 191] on button "Start Answering" at bounding box center [418, 194] width 208 height 18
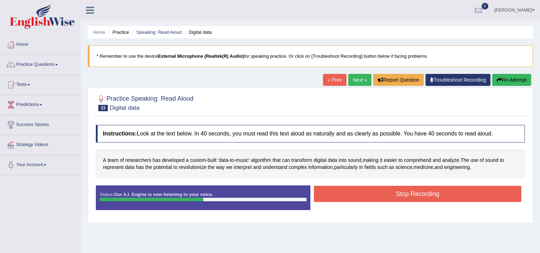
click at [407, 195] on button "Stop Recording" at bounding box center [418, 194] width 208 height 16
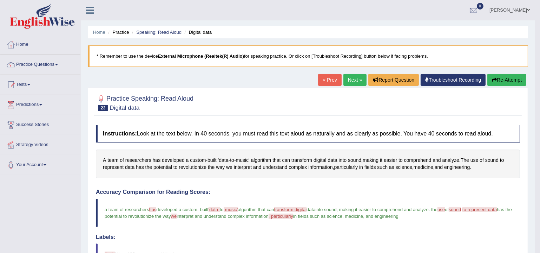
click at [498, 82] on button "Re-Attempt" at bounding box center [507, 80] width 39 height 12
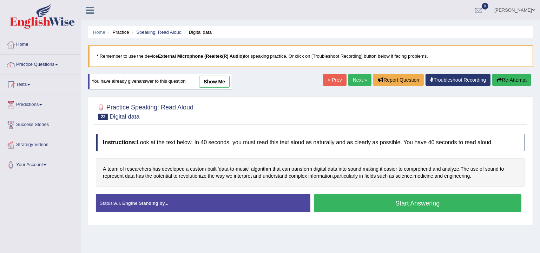
click at [416, 200] on button "Start Answering" at bounding box center [418, 203] width 208 height 18
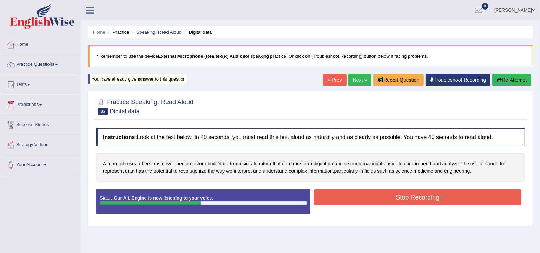
click at [390, 196] on button "Stop Recording" at bounding box center [418, 197] width 208 height 16
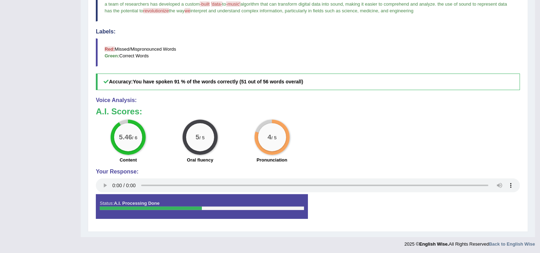
scroll to position [60, 0]
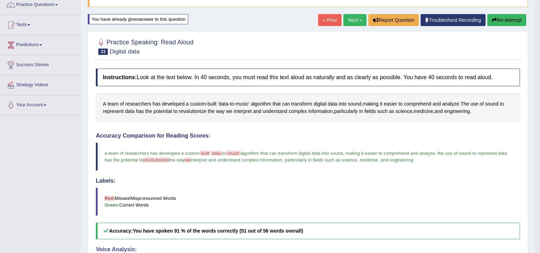
click at [355, 21] on link "Next »" at bounding box center [355, 20] width 23 height 12
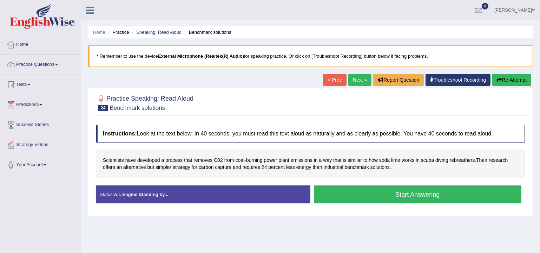
click at [379, 196] on button "Start Answering" at bounding box center [418, 194] width 208 height 18
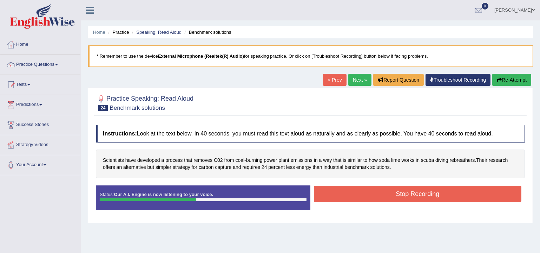
click at [391, 190] on button "Stop Recording" at bounding box center [418, 194] width 208 height 16
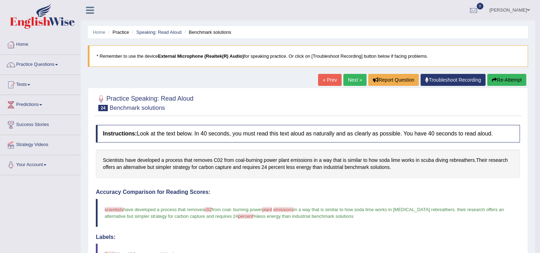
click at [356, 81] on link "Next »" at bounding box center [355, 80] width 23 height 12
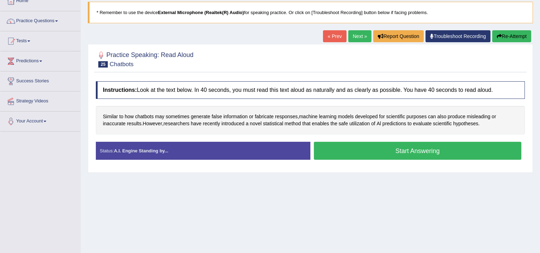
scroll to position [64, 0]
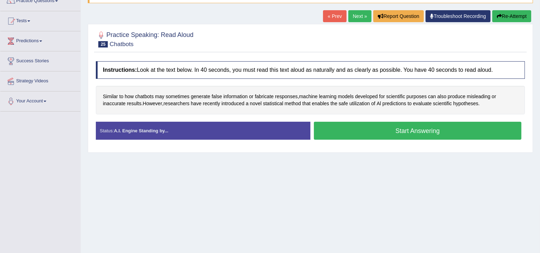
click at [419, 129] on button "Start Answering" at bounding box center [418, 131] width 208 height 18
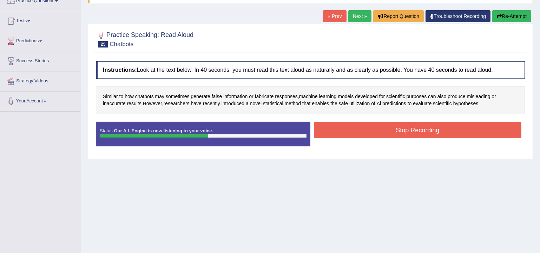
click at [424, 130] on button "Stop Recording" at bounding box center [418, 130] width 208 height 16
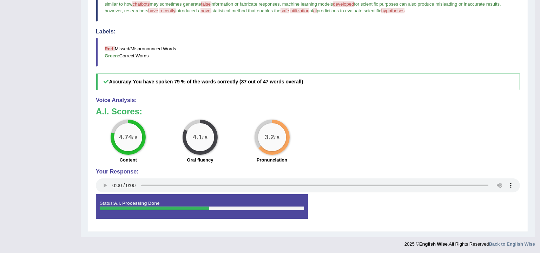
scroll to position [0, 0]
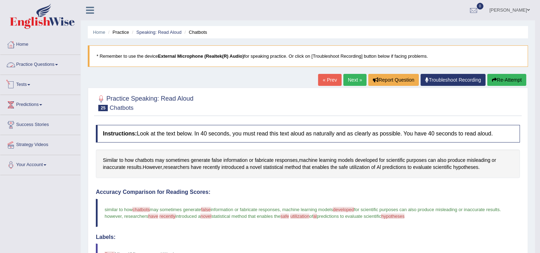
click at [16, 69] on link "Practice Questions" at bounding box center [40, 64] width 80 height 18
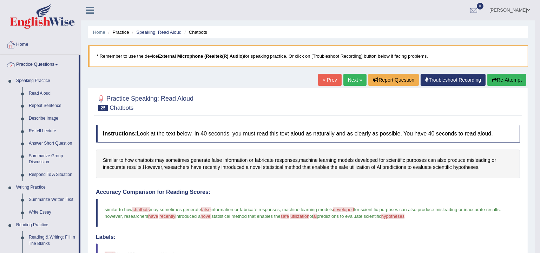
click at [21, 46] on link "Home" at bounding box center [40, 44] width 80 height 18
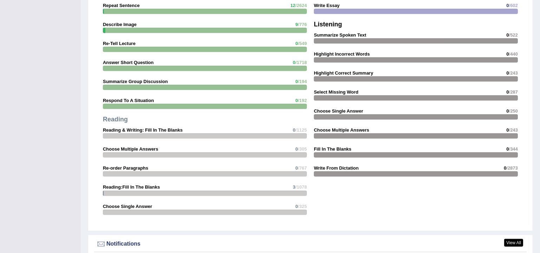
scroll to position [746, 0]
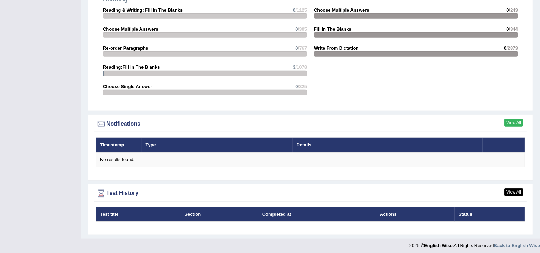
click at [508, 120] on link "View All" at bounding box center [514, 123] width 19 height 8
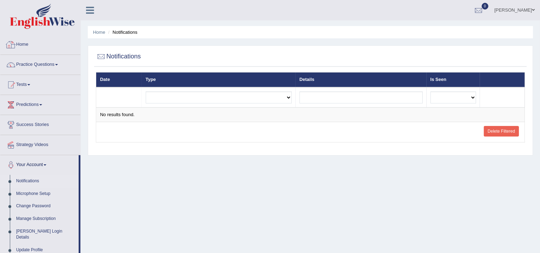
click at [22, 45] on link "Home" at bounding box center [40, 44] width 80 height 18
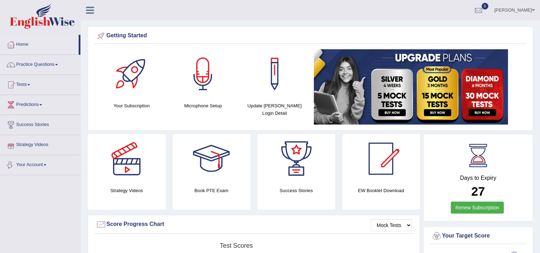
click at [45, 144] on link "Strategy Videos" at bounding box center [40, 144] width 80 height 18
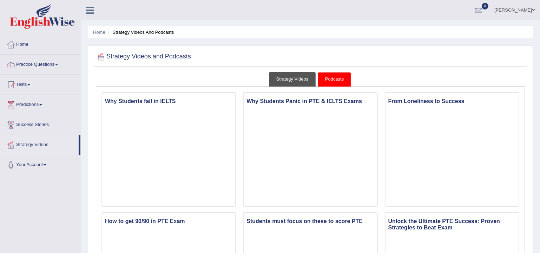
click at [285, 81] on link "Strategy Videos" at bounding box center [292, 79] width 47 height 14
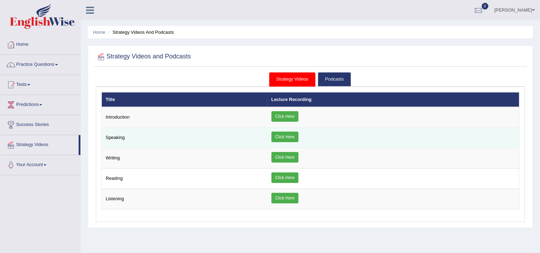
click at [289, 134] on link "Click Here" at bounding box center [285, 136] width 27 height 11
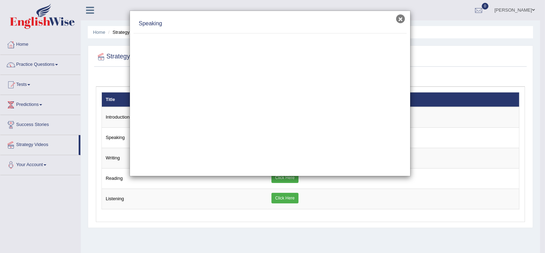
click at [402, 17] on button "×" at bounding box center [400, 18] width 9 height 9
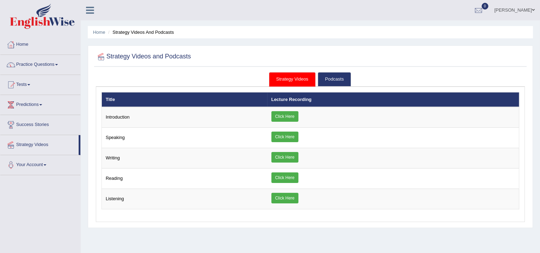
click at [31, 44] on link "Home" at bounding box center [40, 44] width 80 height 18
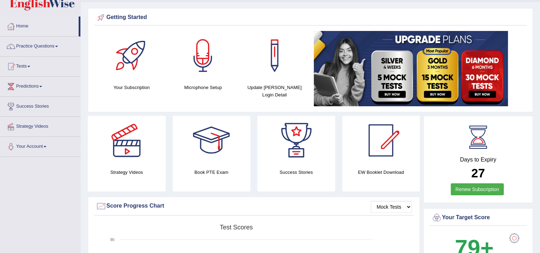
scroll to position [43, 0]
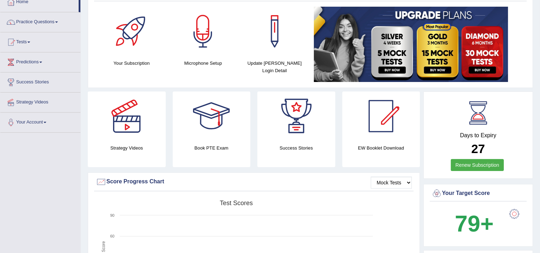
click at [208, 148] on h4 "Book PTE Exam" at bounding box center [212, 147] width 78 height 7
click at [215, 130] on div at bounding box center [211, 115] width 49 height 49
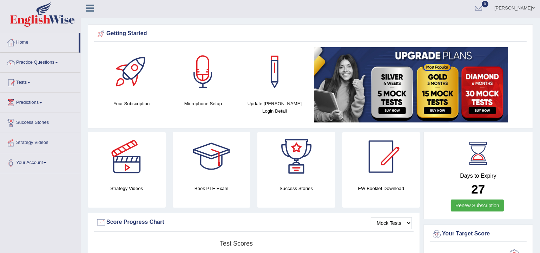
scroll to position [0, 0]
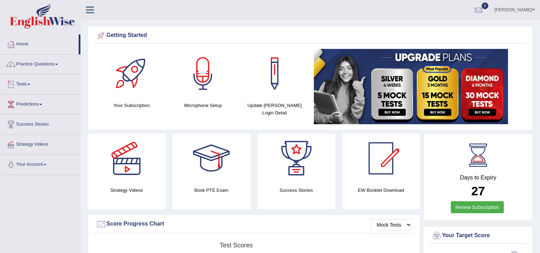
click at [38, 62] on link "Practice Questions" at bounding box center [40, 63] width 80 height 18
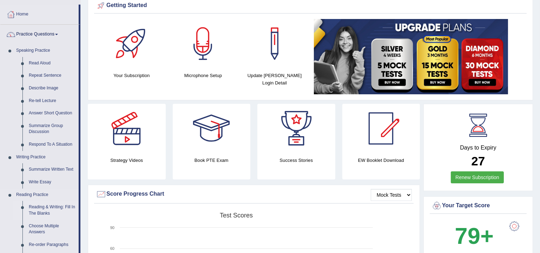
scroll to position [21, 0]
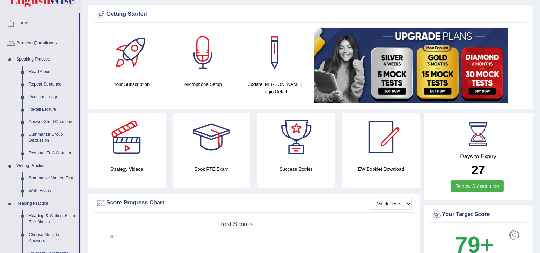
click at [40, 151] on link "Respond To A Situation" at bounding box center [52, 153] width 53 height 13
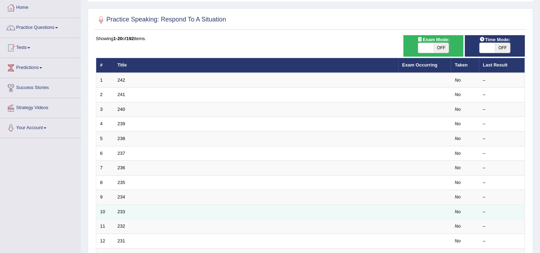
scroll to position [37, 0]
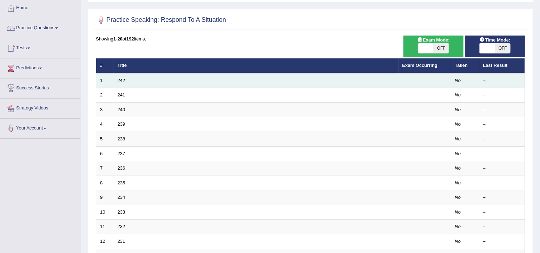
click at [121, 76] on td "242" at bounding box center [256, 80] width 285 height 15
click at [122, 80] on link "242" at bounding box center [122, 80] width 8 height 5
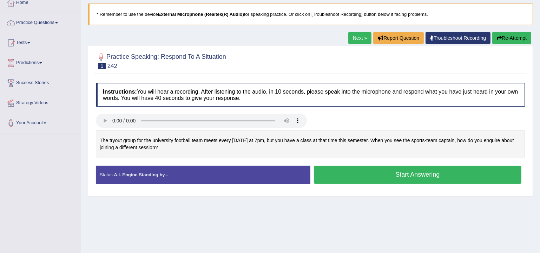
scroll to position [43, 0]
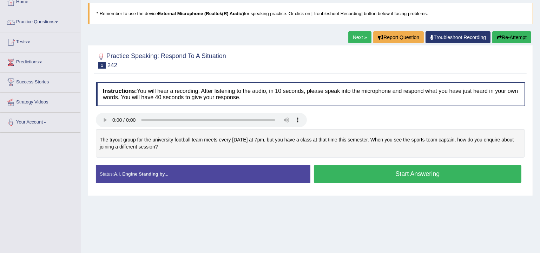
click at [394, 175] on button "Start Answering" at bounding box center [418, 174] width 208 height 18
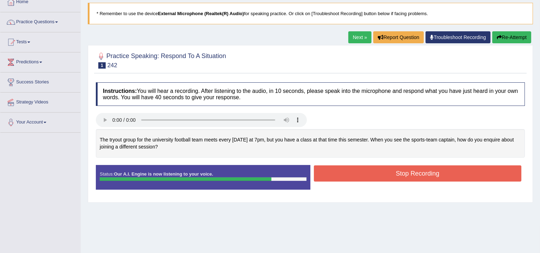
click at [392, 175] on button "Stop Recording" at bounding box center [418, 173] width 208 height 16
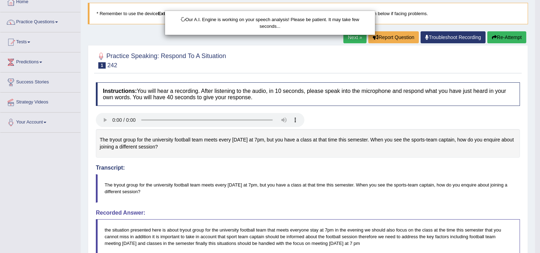
click at [329, 187] on div "Our A.I. Engine is working on your speech analysis! Please be patient. It may t…" at bounding box center [270, 126] width 540 height 253
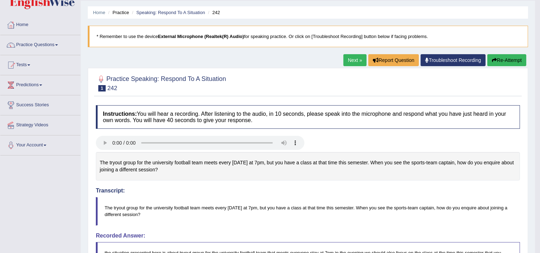
scroll to position [18, 0]
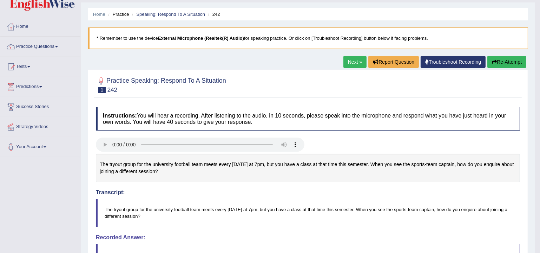
click at [360, 61] on link "Next »" at bounding box center [355, 62] width 23 height 12
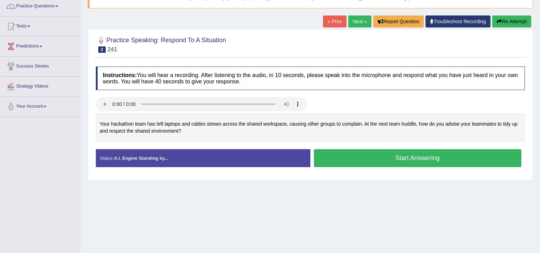
scroll to position [64, 0]
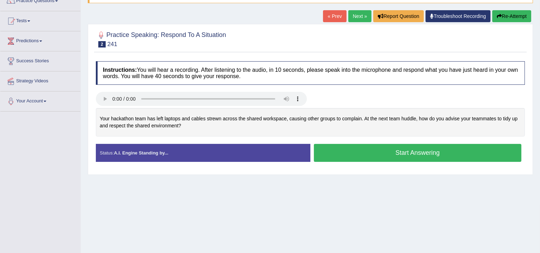
click at [368, 150] on button "Start Answering" at bounding box center [418, 153] width 208 height 18
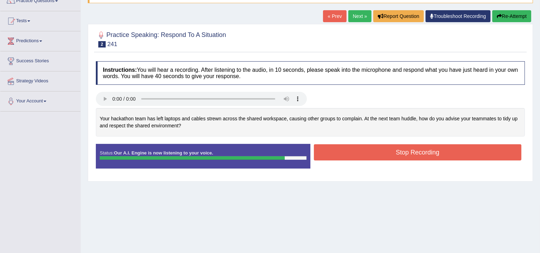
click at [371, 150] on button "Stop Recording" at bounding box center [418, 152] width 208 height 16
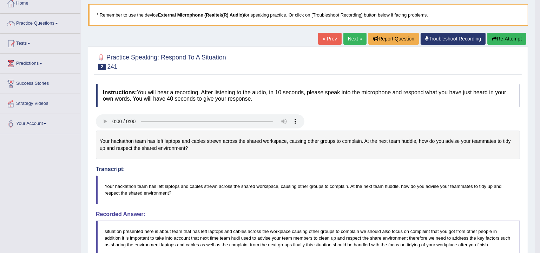
scroll to position [2, 0]
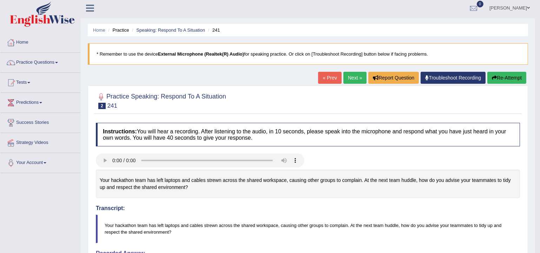
click at [349, 78] on link "Next »" at bounding box center [355, 78] width 23 height 12
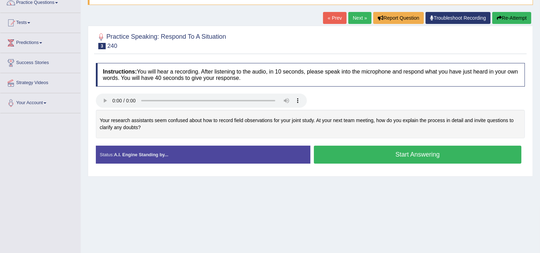
scroll to position [64, 0]
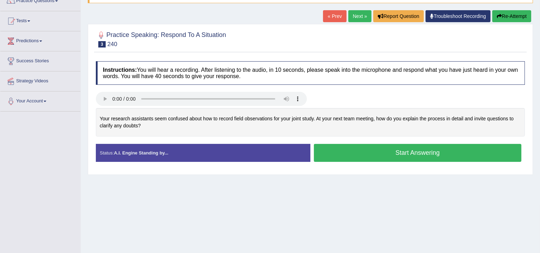
click at [405, 154] on button "Start Answering" at bounding box center [418, 153] width 208 height 18
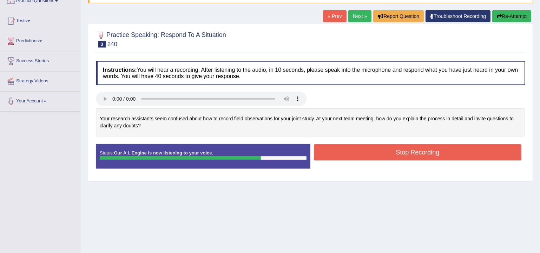
click at [409, 152] on button "Stop Recording" at bounding box center [418, 152] width 208 height 16
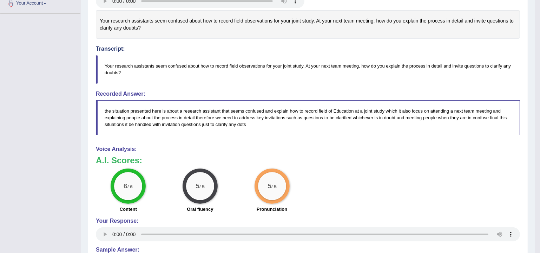
scroll to position [173, 0]
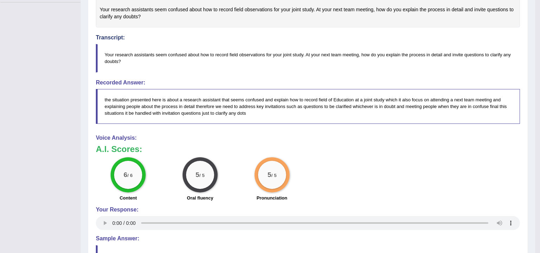
drag, startPoint x: 383, startPoint y: 160, endPoint x: 368, endPoint y: 159, distance: 14.4
click at [368, 159] on div "6 / 6 Content 5 / 5 Oral fluency 5 / 5 Pronunciation" at bounding box center [307, 179] width 431 height 45
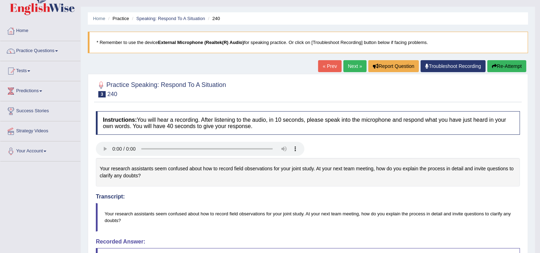
scroll to position [0, 0]
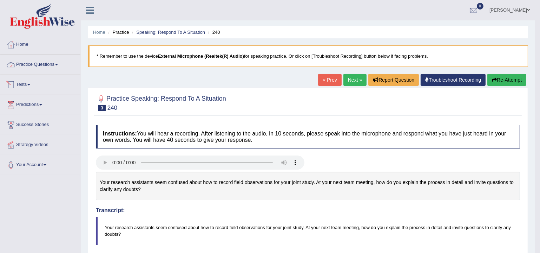
click at [35, 67] on link "Practice Questions" at bounding box center [40, 64] width 80 height 18
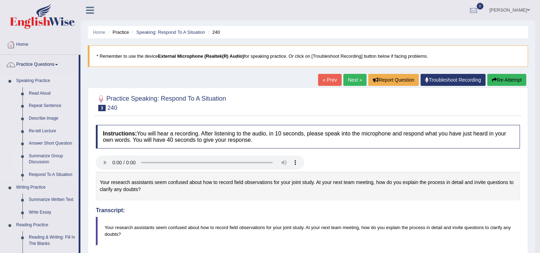
click at [43, 161] on link "Summarize Group Discussion" at bounding box center [52, 159] width 53 height 19
